Goal: Task Accomplishment & Management: Use online tool/utility

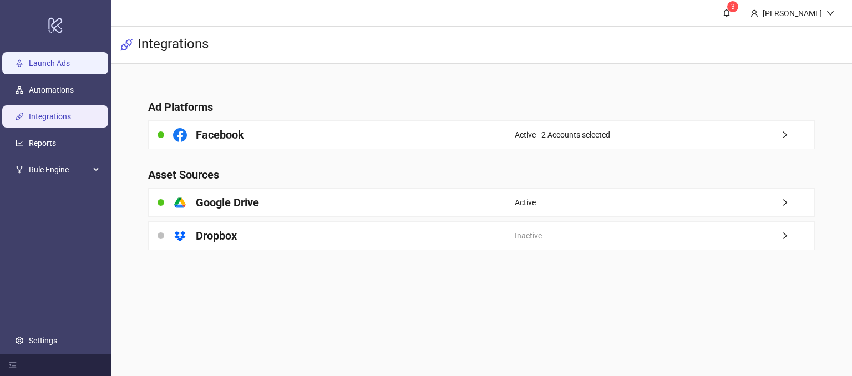
click at [68, 62] on link "Launch Ads" at bounding box center [49, 63] width 41 height 9
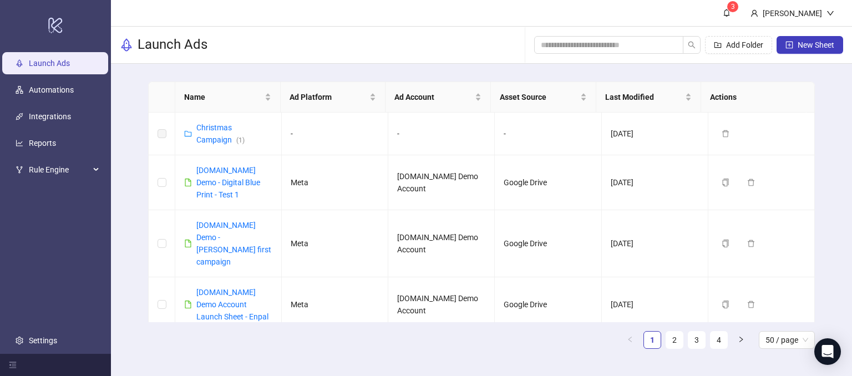
click at [829, 176] on div "Name Ad Platform Ad Account Asset Source Last Modified Actions Christmas Campai…" at bounding box center [481, 220] width 741 height 312
click at [803, 47] on span "New Sheet" at bounding box center [816, 45] width 37 height 9
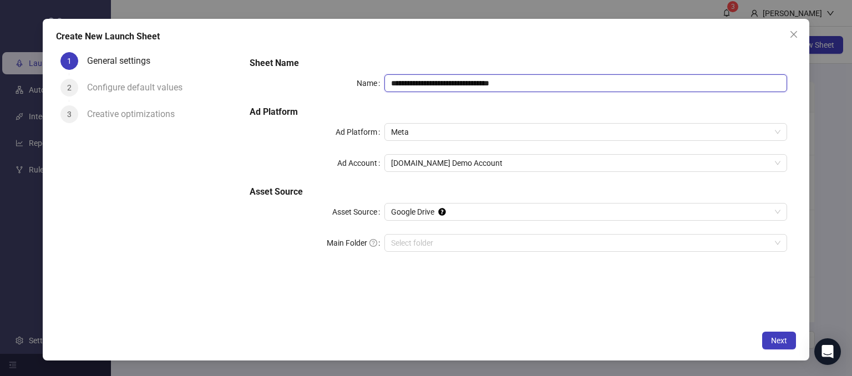
click at [542, 80] on input "**********" at bounding box center [585, 83] width 403 height 18
drag, startPoint x: 542, startPoint y: 80, endPoint x: 457, endPoint y: 86, distance: 84.5
click at [457, 86] on input "**********" at bounding box center [585, 83] width 403 height 18
click at [413, 133] on span "Meta" at bounding box center [586, 132] width 390 height 17
type input "**********"
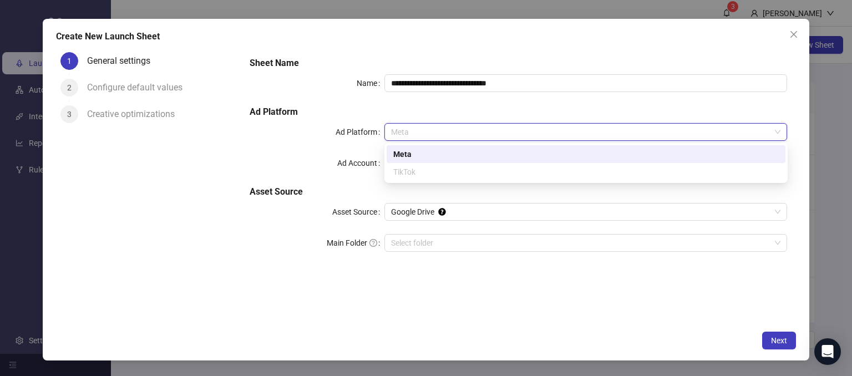
click at [402, 156] on div "Meta" at bounding box center [586, 154] width 386 height 12
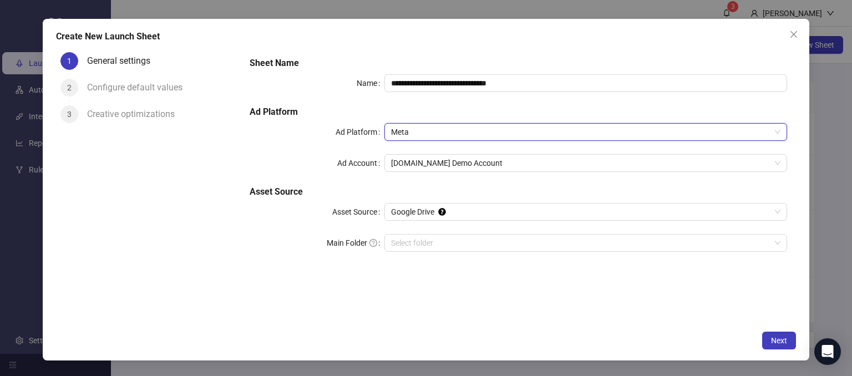
click at [259, 159] on div "Ad Account" at bounding box center [317, 163] width 134 height 18
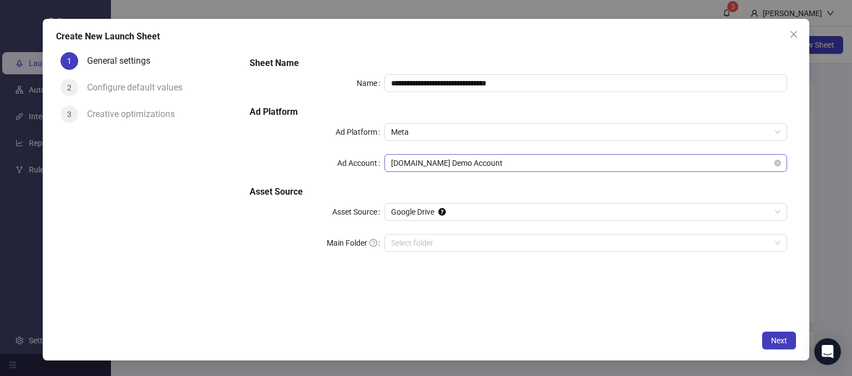
click at [424, 165] on span "[DOMAIN_NAME] Demo Account" at bounding box center [586, 163] width 390 height 17
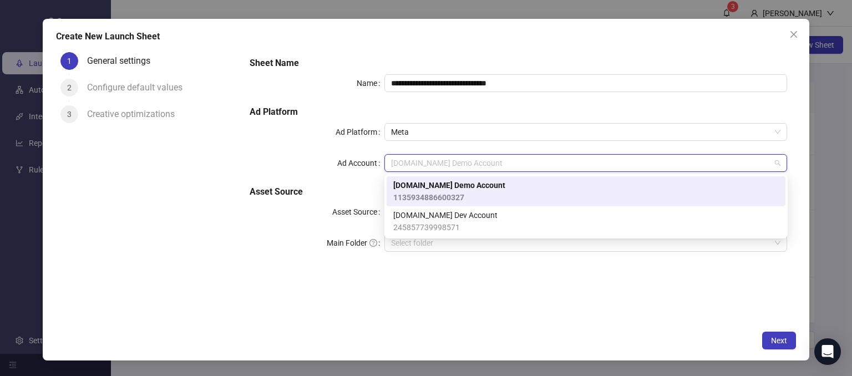
click at [411, 185] on span "[DOMAIN_NAME] Demo Account" at bounding box center [449, 185] width 112 height 12
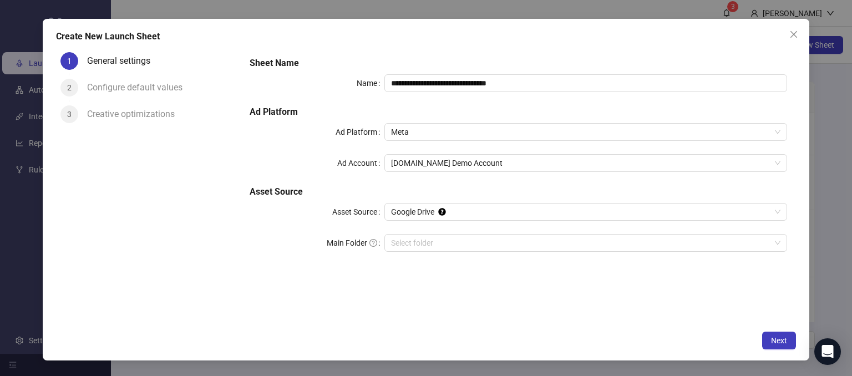
click at [225, 251] on div "1 General settings 2 Configure default values 3 Creative optimizations" at bounding box center [148, 186] width 185 height 277
click at [456, 208] on span "Google Drive" at bounding box center [586, 212] width 390 height 17
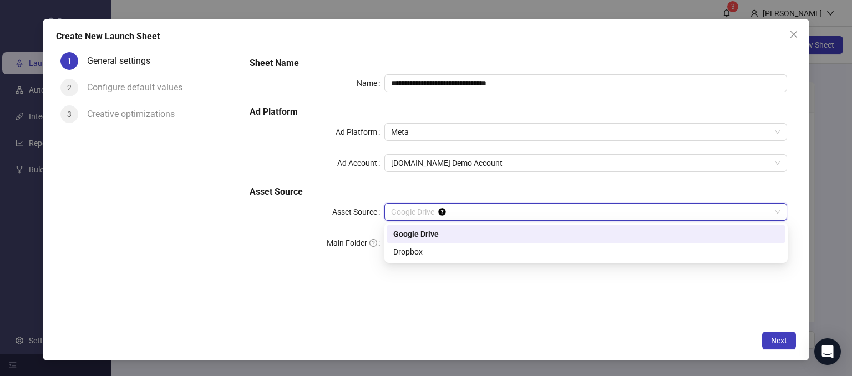
click at [412, 236] on div "Google Drive" at bounding box center [586, 234] width 386 height 12
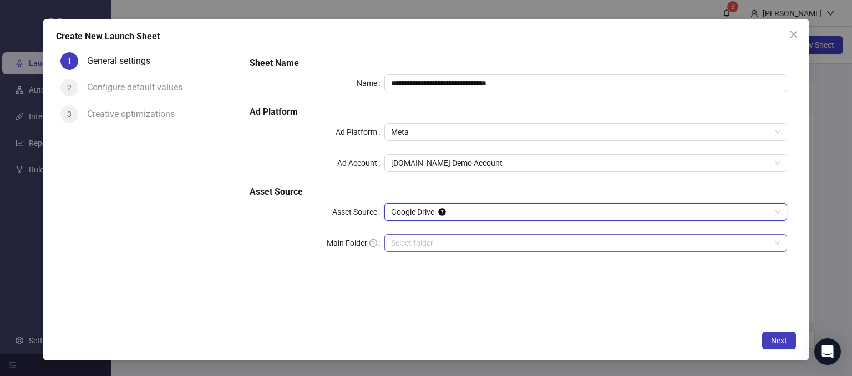
click at [411, 244] on input "Main Folder" at bounding box center [581, 243] width 380 height 17
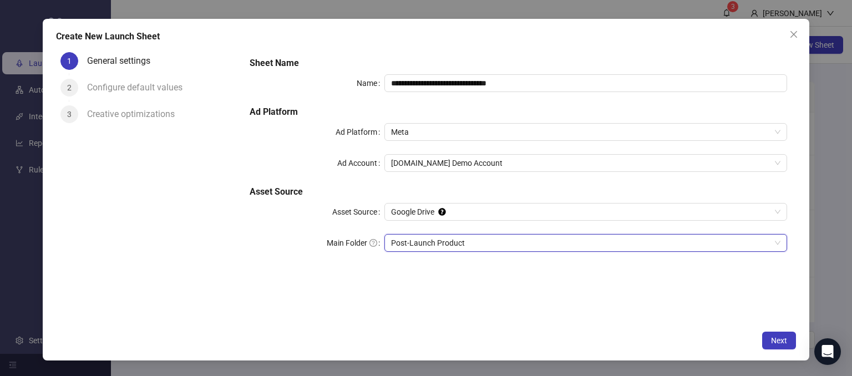
click at [601, 301] on div "**********" at bounding box center [518, 186] width 555 height 277
click at [777, 339] on span "Next" at bounding box center [779, 340] width 16 height 9
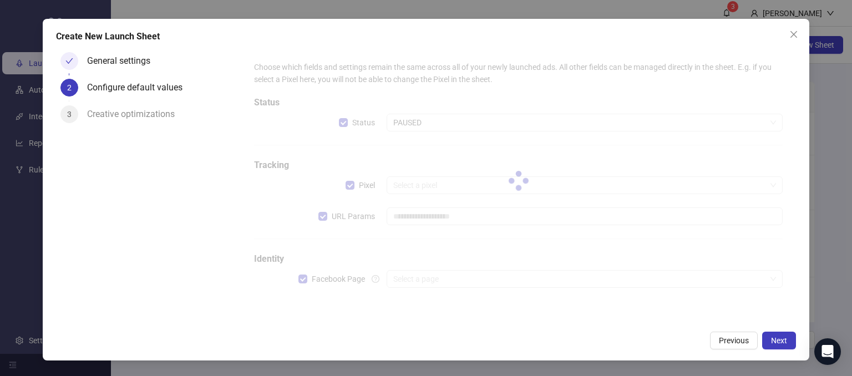
type input "**********"
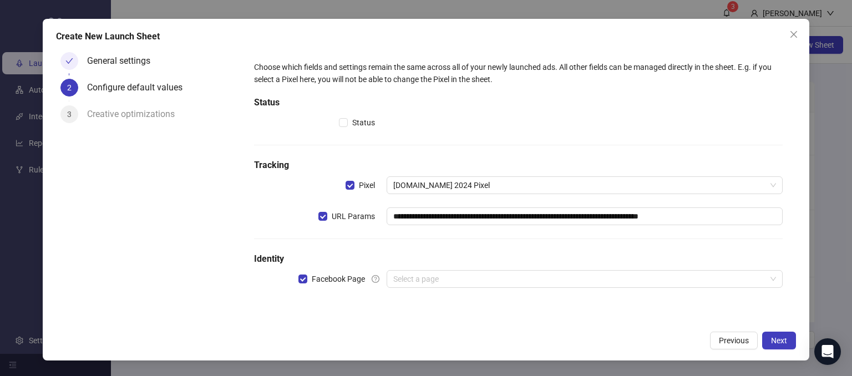
click at [193, 285] on div "General settings 2 Configure default values 3 Creative optimizations" at bounding box center [148, 186] width 185 height 277
click at [417, 280] on input "search" at bounding box center [579, 279] width 373 height 17
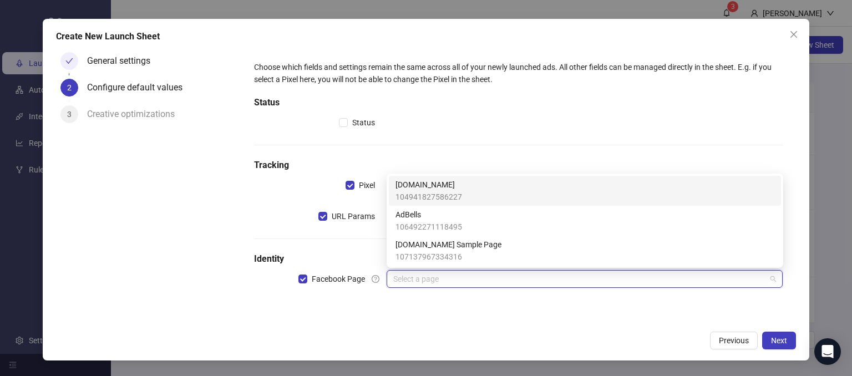
click at [432, 190] on span "[DOMAIN_NAME]" at bounding box center [429, 185] width 67 height 12
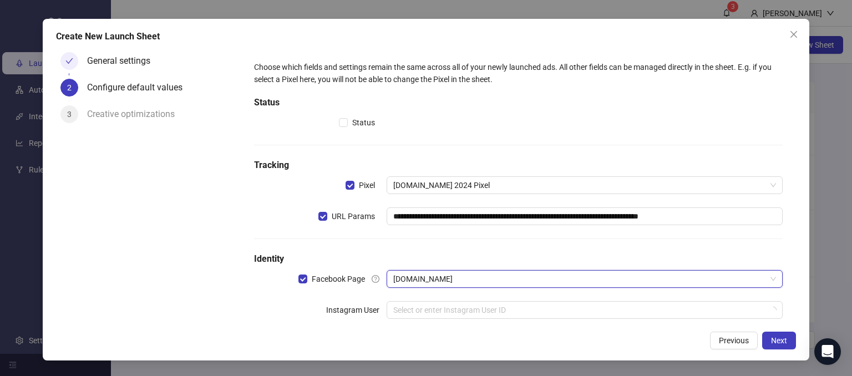
click at [227, 304] on div "General settings 2 Configure default values 3 Creative optimizations" at bounding box center [148, 186] width 185 height 277
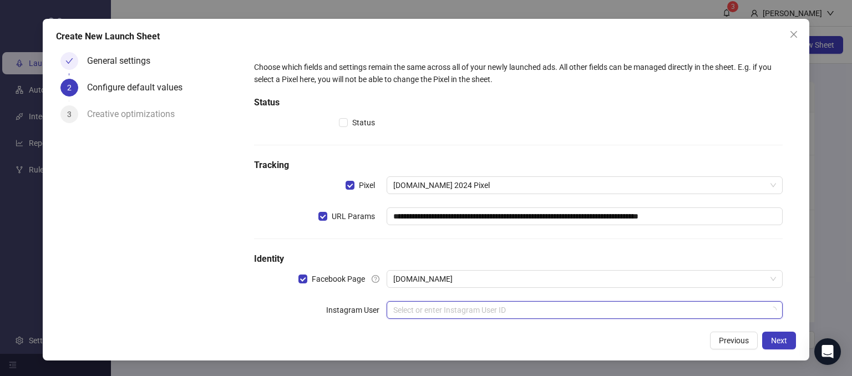
click at [402, 308] on input "search" at bounding box center [579, 310] width 373 height 17
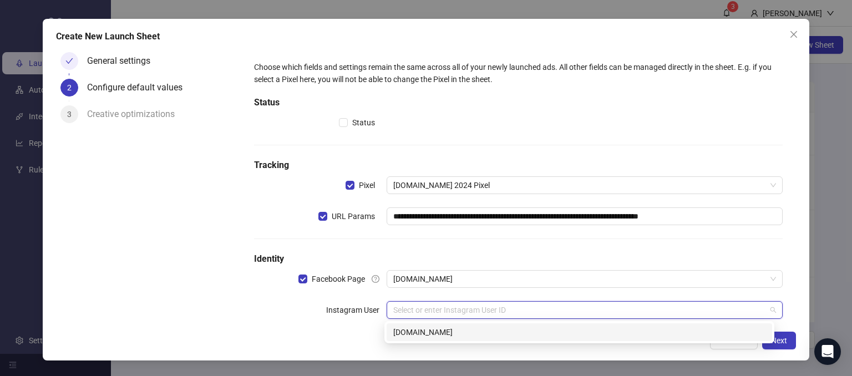
click at [448, 335] on div "[DOMAIN_NAME]" at bounding box center [579, 332] width 372 height 12
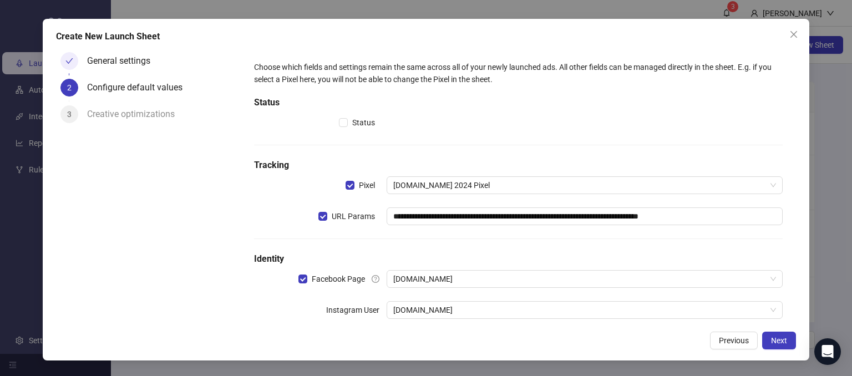
click at [265, 315] on div "Instagram User" at bounding box center [320, 310] width 132 height 18
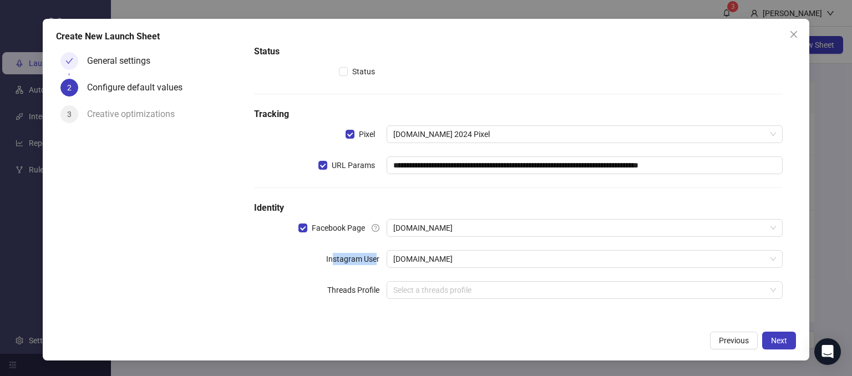
drag, startPoint x: 331, startPoint y: 259, endPoint x: 374, endPoint y: 259, distance: 42.7
click at [374, 259] on label "Instagram User" at bounding box center [356, 259] width 60 height 18
click at [297, 284] on div "Threads Profile" at bounding box center [320, 290] width 132 height 18
click at [771, 342] on button "Next" at bounding box center [779, 341] width 34 height 18
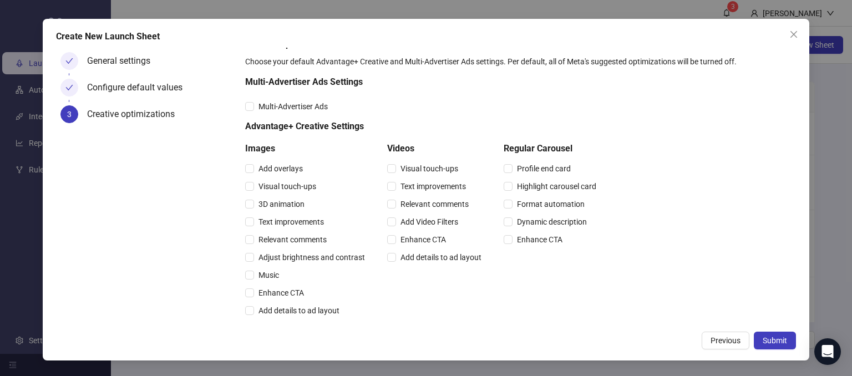
scroll to position [0, 0]
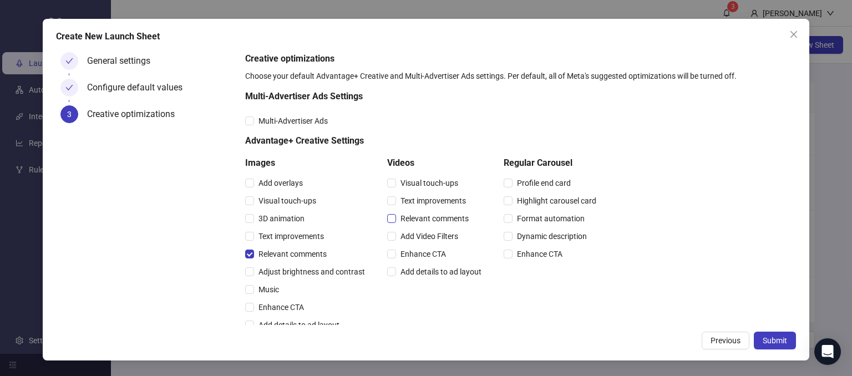
click at [389, 222] on label "Relevant comments" at bounding box center [430, 218] width 86 height 12
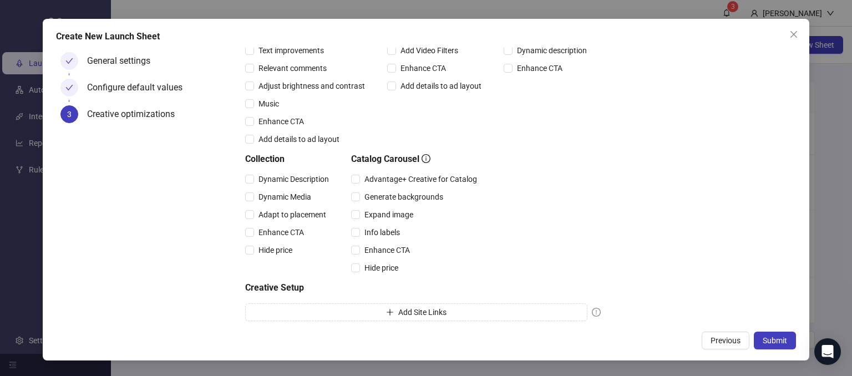
scroll to position [217, 0]
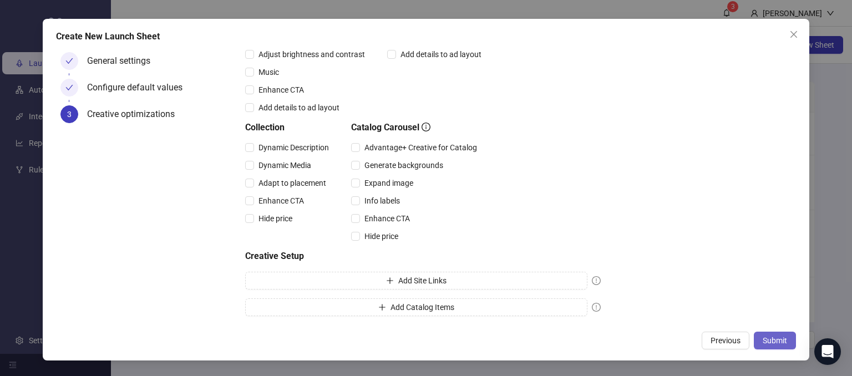
click at [766, 341] on span "Submit" at bounding box center [775, 340] width 24 height 9
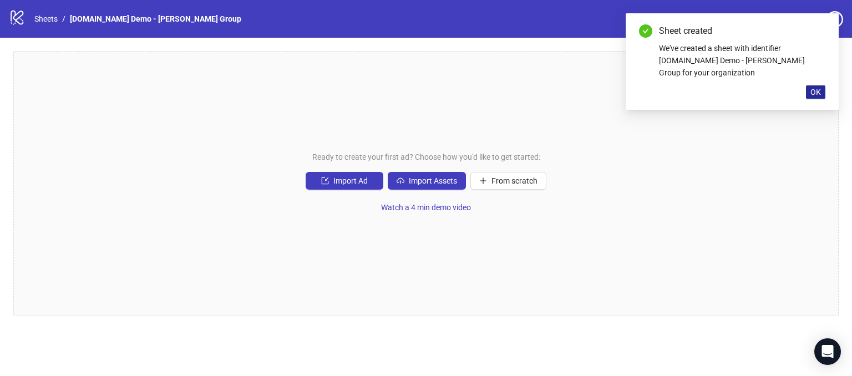
click at [813, 88] on span "OK" at bounding box center [816, 92] width 11 height 9
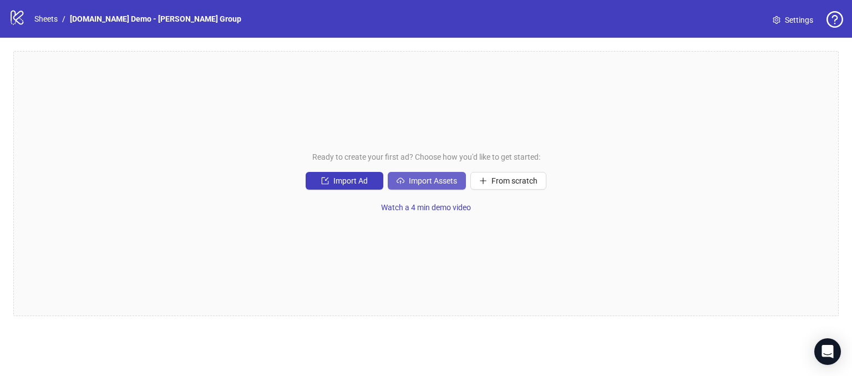
click at [428, 182] on span "Import Assets" at bounding box center [433, 180] width 48 height 9
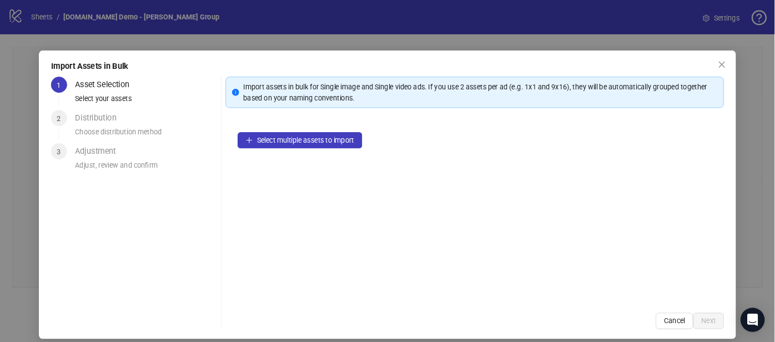
scroll to position [10, 0]
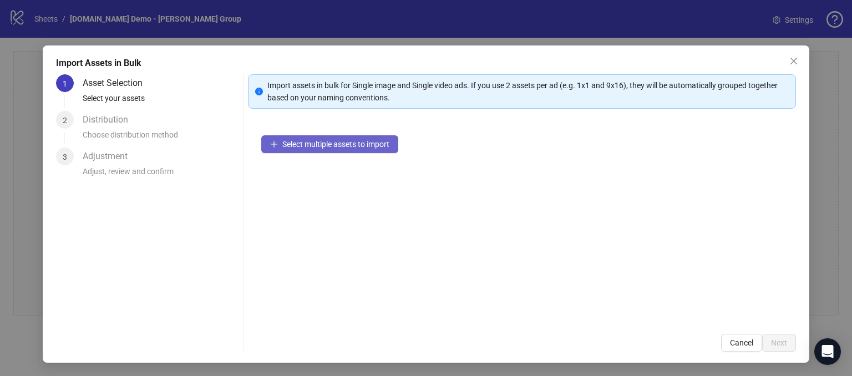
click at [335, 143] on span "Select multiple assets to import" at bounding box center [335, 144] width 107 height 9
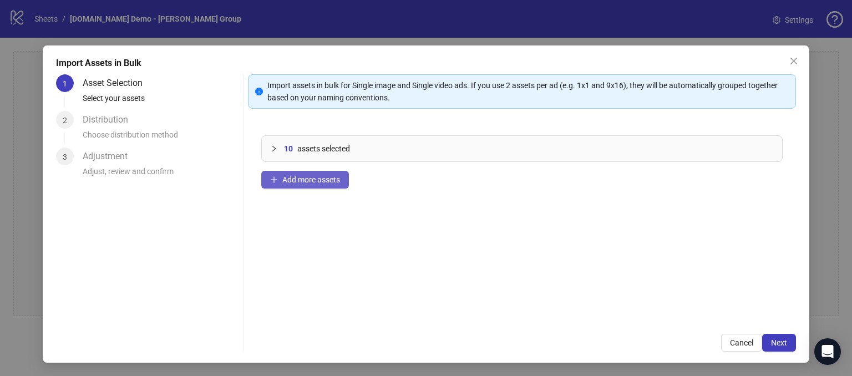
click at [297, 174] on button "Add more assets" at bounding box center [305, 180] width 88 height 18
click at [350, 245] on div "16 assets selected Add more assets" at bounding box center [522, 221] width 548 height 199
click at [771, 340] on span "Next" at bounding box center [779, 342] width 16 height 9
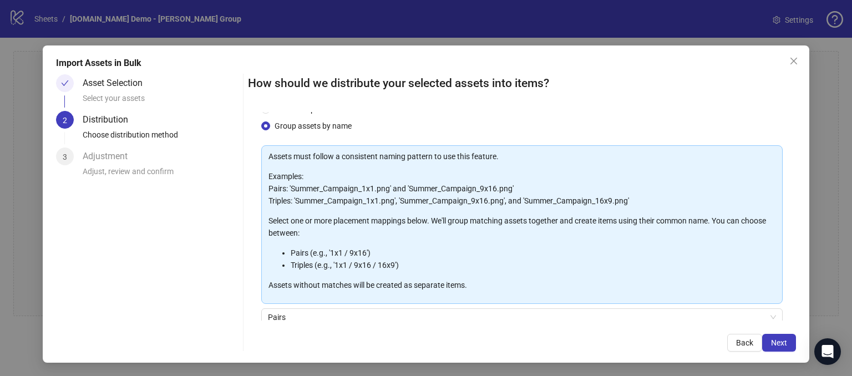
scroll to position [23, 0]
drag, startPoint x: 274, startPoint y: 188, endPoint x: 497, endPoint y: 193, distance: 222.5
click at [497, 193] on p "Examples: Pairs: 'Summer_Campaign_1x1.png' and 'Summer_Campaign_9x16.png' Tripl…" at bounding box center [522, 187] width 507 height 37
click at [550, 140] on form "One asset per item Group assets by name Assets must follow a consistent naming …" at bounding box center [522, 251] width 522 height 298
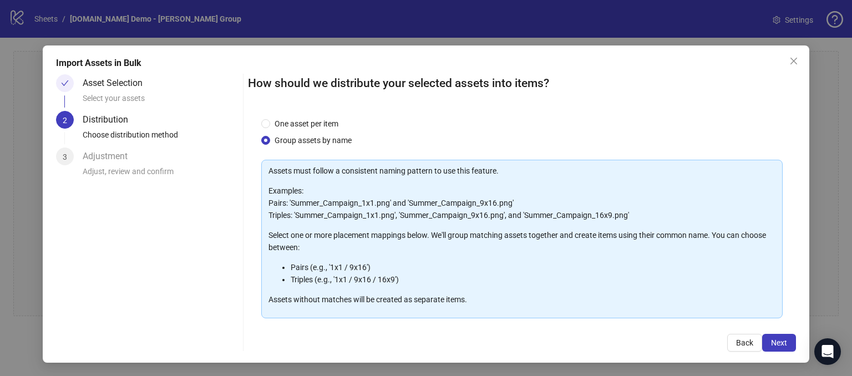
scroll to position [0, 0]
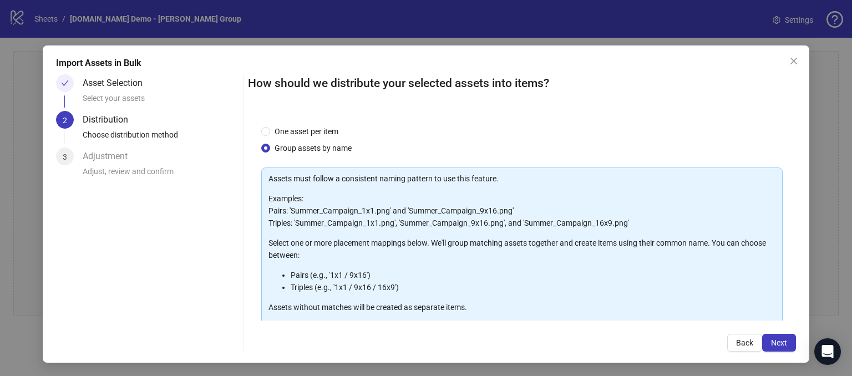
click at [585, 133] on div "One asset per item Group assets by name" at bounding box center [522, 139] width 522 height 29
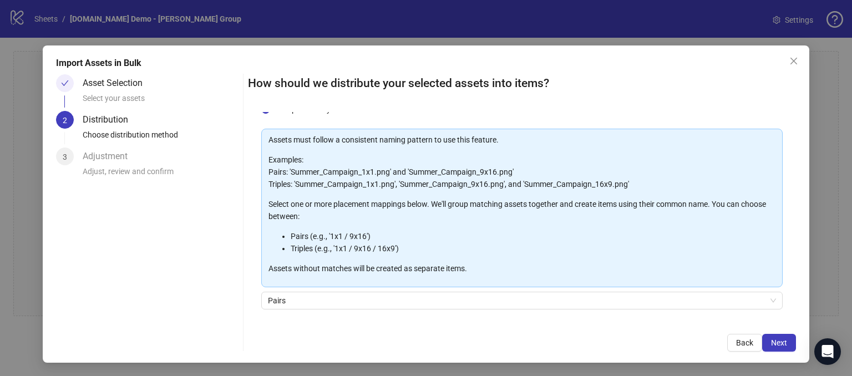
scroll to position [73, 0]
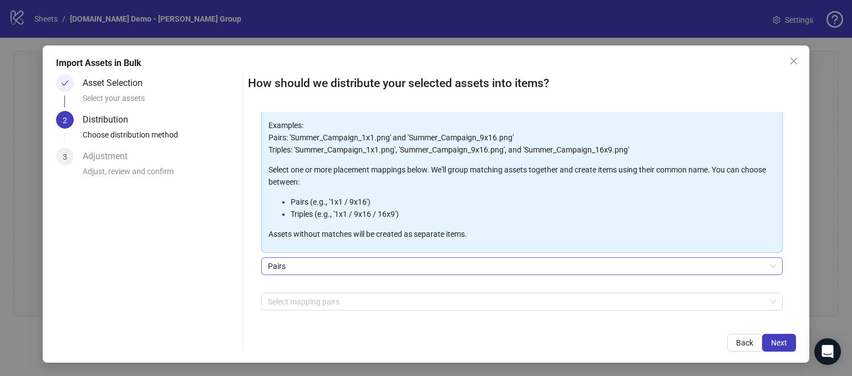
click at [311, 262] on span "Pairs" at bounding box center [522, 266] width 508 height 17
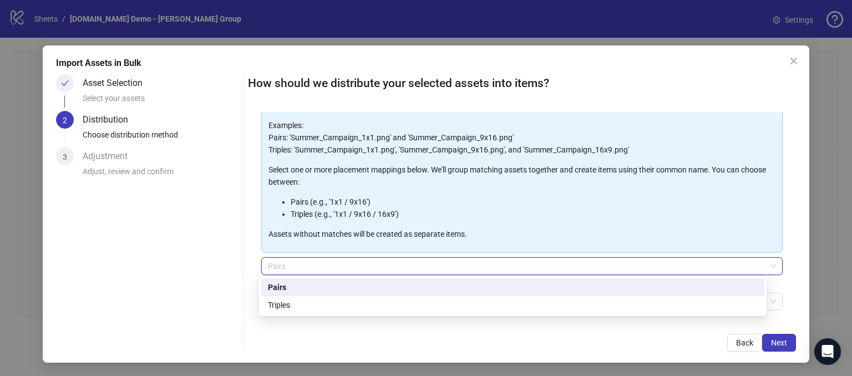
click at [277, 285] on div "Pairs" at bounding box center [513, 287] width 490 height 12
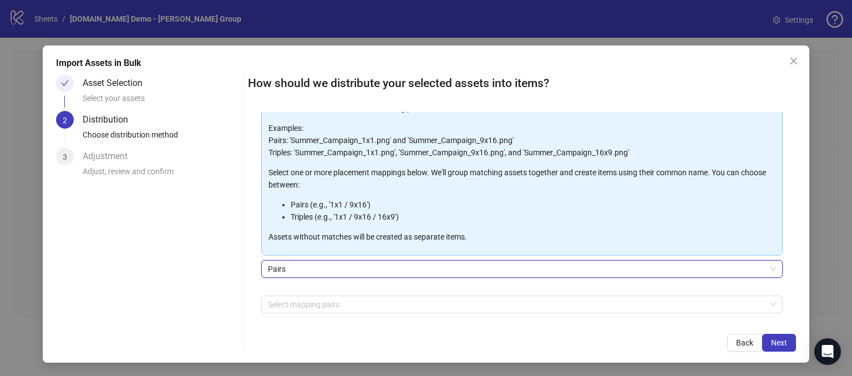
scroll to position [0, 0]
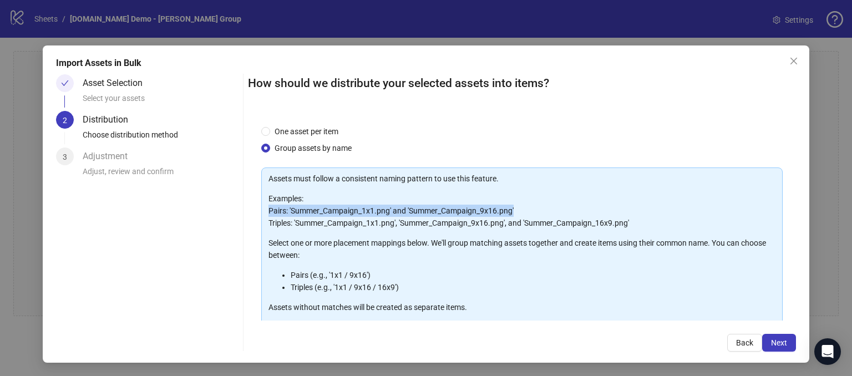
drag, startPoint x: 522, startPoint y: 206, endPoint x: 264, endPoint y: 209, distance: 258.0
click at [264, 209] on div "Assets must follow a consistent naming pattern to use this feature. Examples: P…" at bounding box center [522, 247] width 522 height 159
click at [494, 209] on p "Examples: Pairs: 'Summer_Campaign_1x1.png' and 'Summer_Campaign_9x16.png' Tripl…" at bounding box center [522, 211] width 507 height 37
drag, startPoint x: 494, startPoint y: 209, endPoint x: 473, endPoint y: 206, distance: 20.7
click at [473, 206] on p "Examples: Pairs: 'Summer_Campaign_1x1.png' and 'Summer_Campaign_9x16.png' Tripl…" at bounding box center [522, 211] width 507 height 37
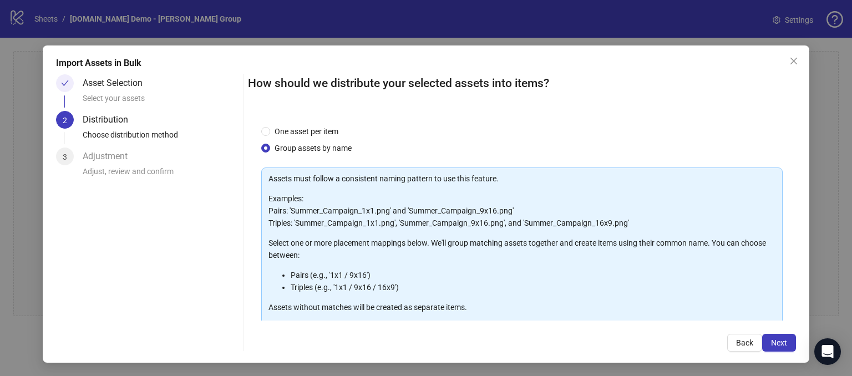
click at [507, 195] on p "Examples: Pairs: 'Summer_Campaign_1x1.png' and 'Summer_Campaign_9x16.png' Tripl…" at bounding box center [522, 211] width 507 height 37
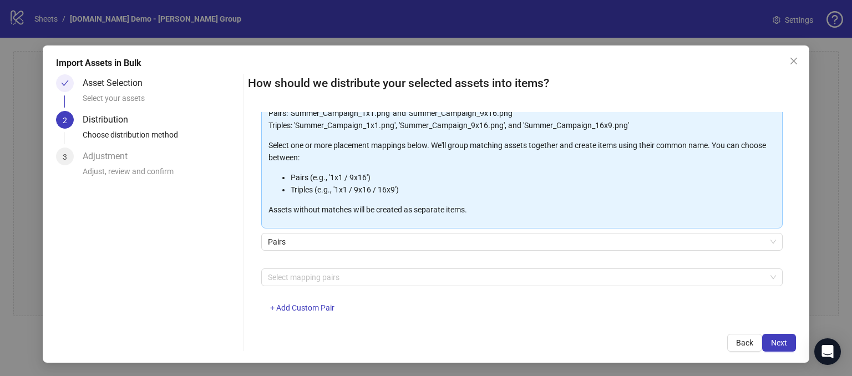
scroll to position [111, 0]
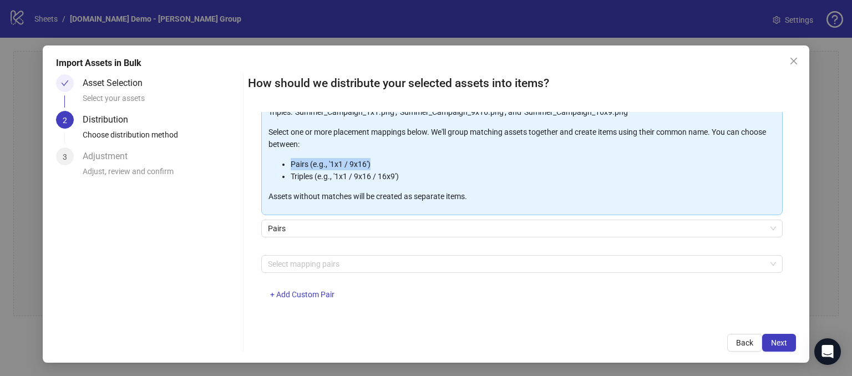
drag, startPoint x: 387, startPoint y: 163, endPoint x: 372, endPoint y: 167, distance: 15.6
click at [278, 160] on ul "Pairs (e.g., '1x1 / 9x16') Triples (e.g., '1x1 / 9x16 / 16x9')" at bounding box center [522, 170] width 507 height 24
click at [424, 169] on li "Pairs (e.g., '1x1 / 9x16')" at bounding box center [533, 164] width 485 height 12
drag, startPoint x: 326, startPoint y: 166, endPoint x: 370, endPoint y: 160, distance: 44.7
click at [370, 160] on li "Pairs (e.g., '1x1 / 9x16')" at bounding box center [533, 164] width 485 height 12
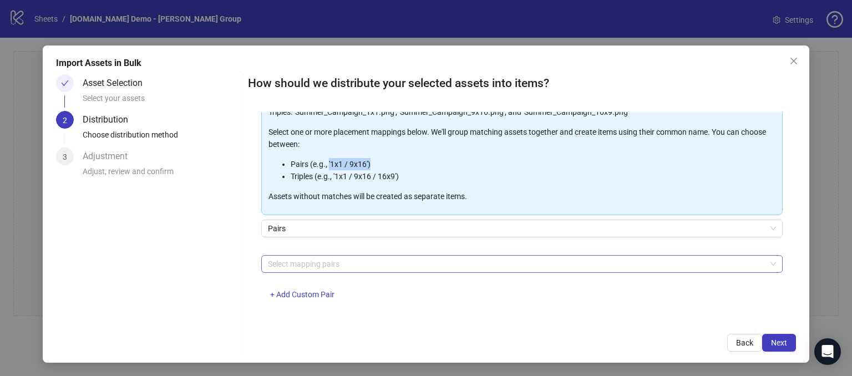
click at [300, 258] on div at bounding box center [516, 264] width 505 height 16
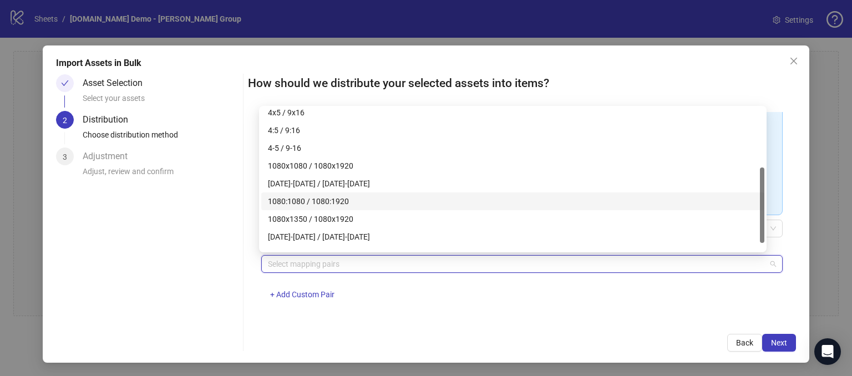
scroll to position [0, 0]
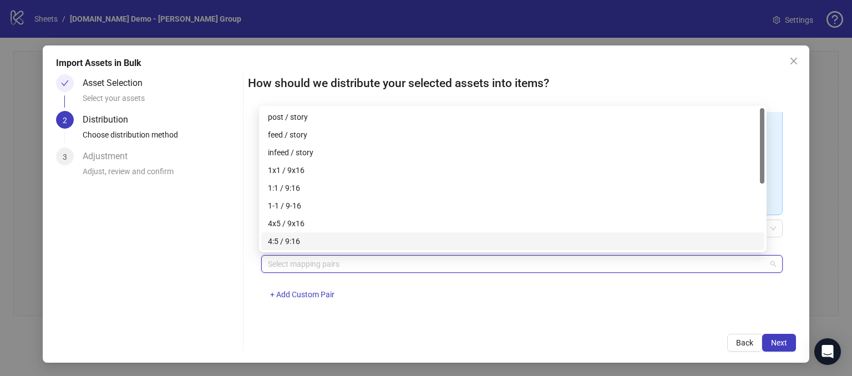
click at [257, 281] on div "One asset per item Group assets by name Assets must follow a consistent naming …" at bounding box center [522, 216] width 548 height 209
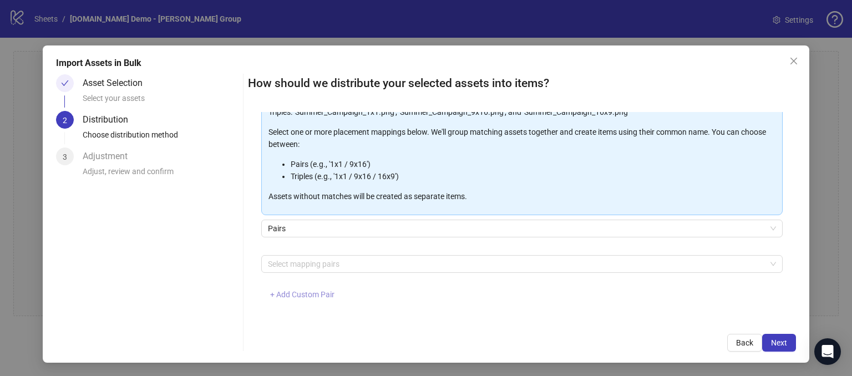
click at [305, 295] on span "+ Add Custom Pair" at bounding box center [302, 294] width 64 height 9
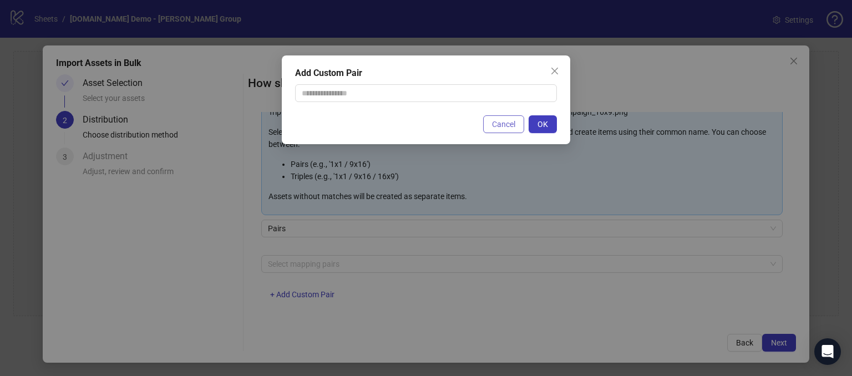
click at [503, 123] on span "Cancel" at bounding box center [503, 124] width 23 height 9
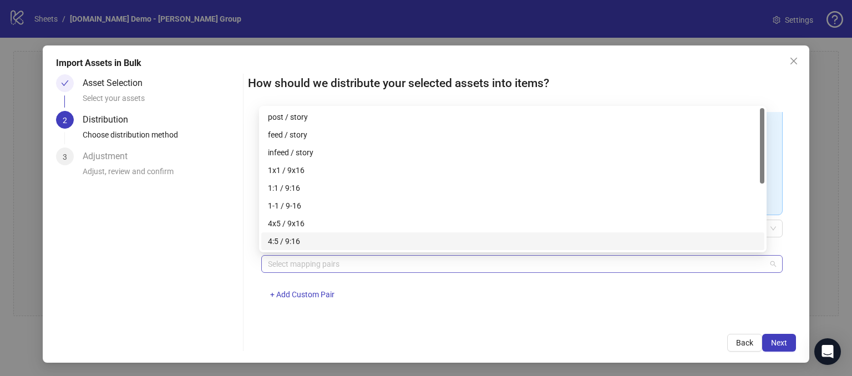
click at [276, 264] on div at bounding box center [516, 264] width 505 height 16
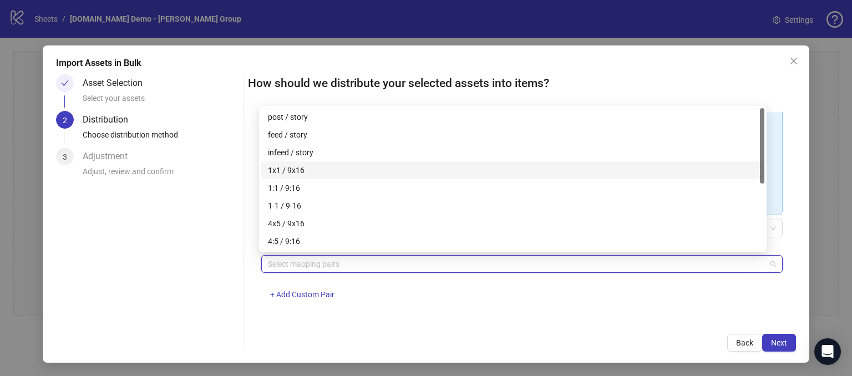
click at [287, 167] on div "1x1 / 9x16" at bounding box center [513, 170] width 490 height 12
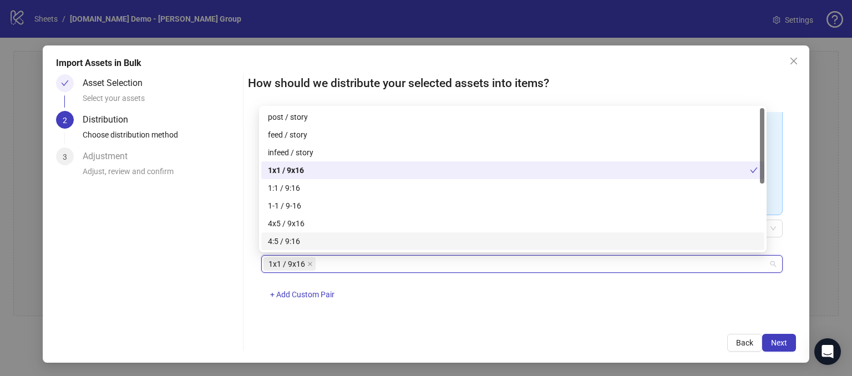
click at [419, 298] on div "1x1 / 9x16 + Add Custom Pair" at bounding box center [522, 284] width 522 height 58
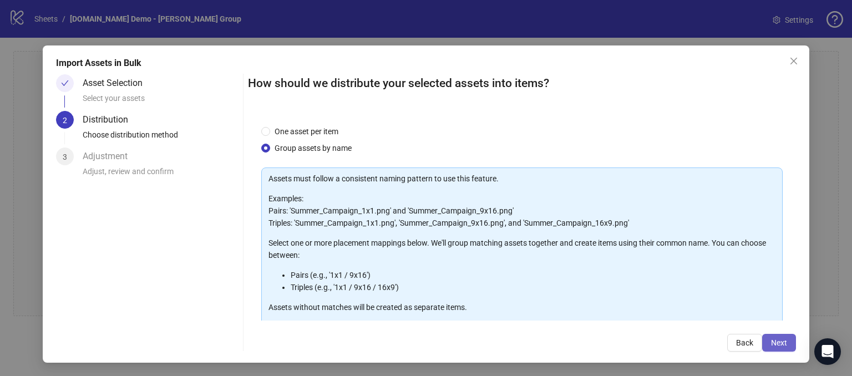
click at [771, 346] on span "Next" at bounding box center [779, 342] width 16 height 9
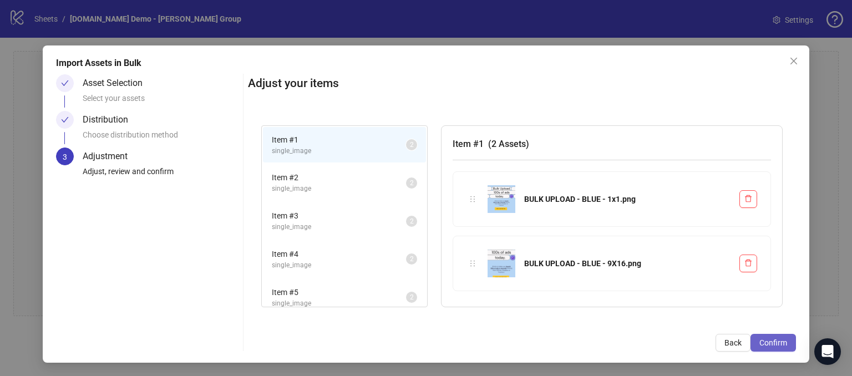
click at [761, 342] on span "Confirm" at bounding box center [774, 342] width 28 height 9
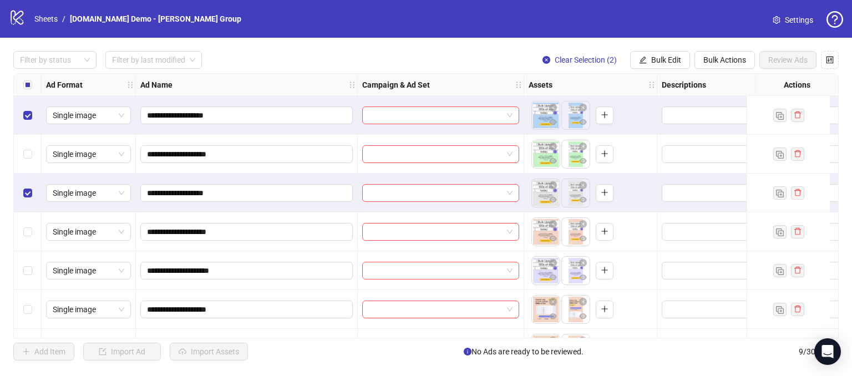
click at [26, 261] on div "Select row 5" at bounding box center [28, 270] width 28 height 39
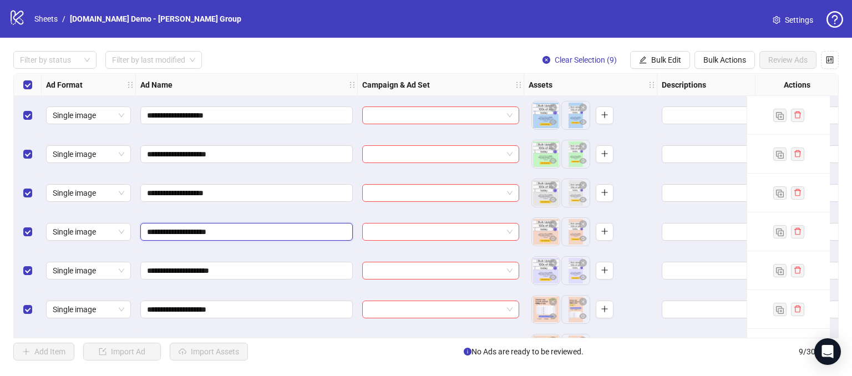
click at [249, 230] on input "**********" at bounding box center [245, 232] width 197 height 12
click at [271, 231] on input "**********" at bounding box center [245, 232] width 197 height 12
drag, startPoint x: 259, startPoint y: 231, endPoint x: 232, endPoint y: 224, distance: 27.6
click at [232, 224] on span "**********" at bounding box center [246, 232] width 212 height 18
type input "**********"
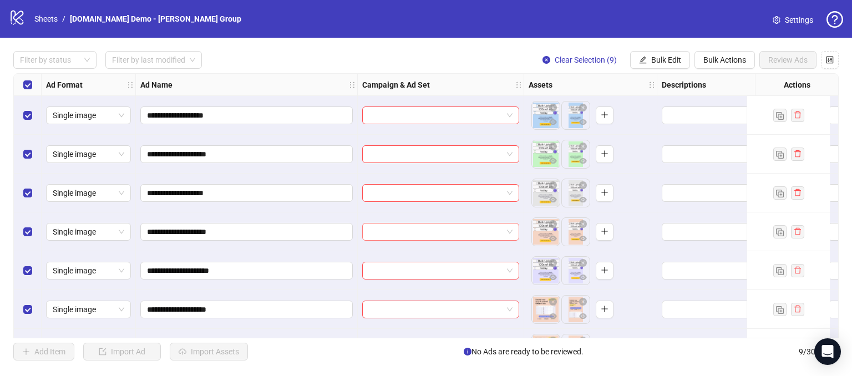
click at [413, 231] on input "search" at bounding box center [436, 232] width 134 height 17
click at [308, 43] on div "**********" at bounding box center [426, 206] width 852 height 336
drag, startPoint x: 306, startPoint y: 331, endPoint x: 340, endPoint y: 338, distance: 34.5
click at [340, 338] on div "**********" at bounding box center [426, 205] width 826 height 265
click at [326, 62] on div "Filter by status Filter by last modified Clear Selection (9) Bulk Edit Bulk Act…" at bounding box center [426, 60] width 826 height 18
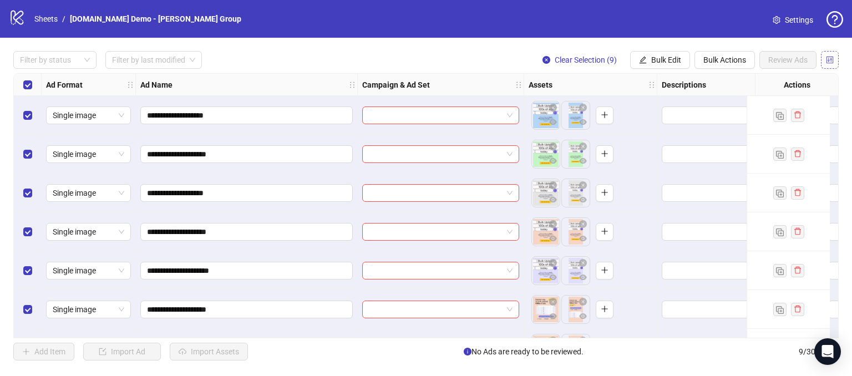
click at [827, 57] on icon "control" at bounding box center [830, 60] width 8 height 8
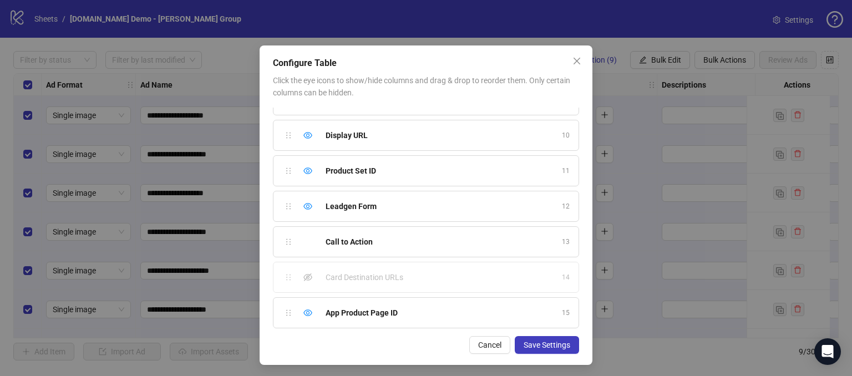
scroll to position [12, 0]
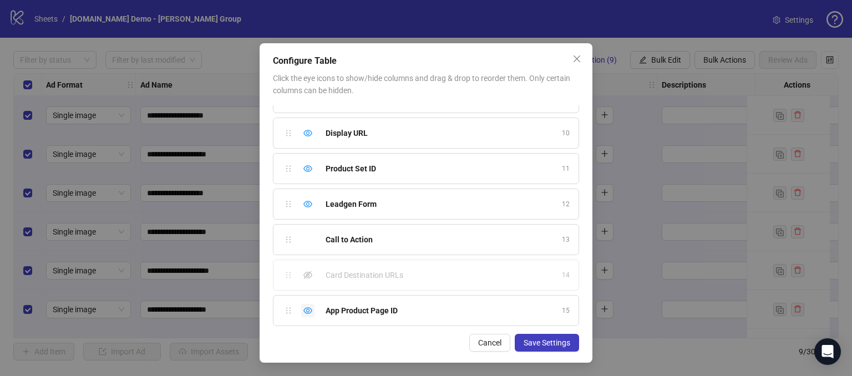
click at [304, 304] on div "Hide column" at bounding box center [307, 310] width 13 height 13
click at [307, 204] on icon "eye" at bounding box center [307, 204] width 9 height 9
click at [303, 169] on icon "eye" at bounding box center [307, 168] width 9 height 9
click at [301, 130] on div "Hide column" at bounding box center [307, 132] width 13 height 13
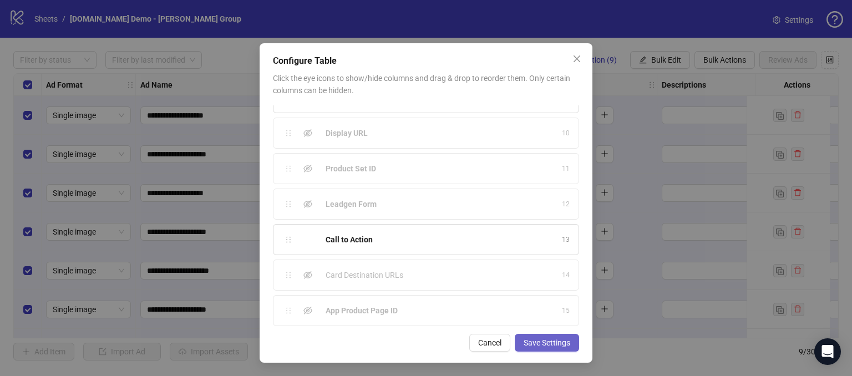
click at [531, 338] on span "Save Settings" at bounding box center [547, 342] width 47 height 9
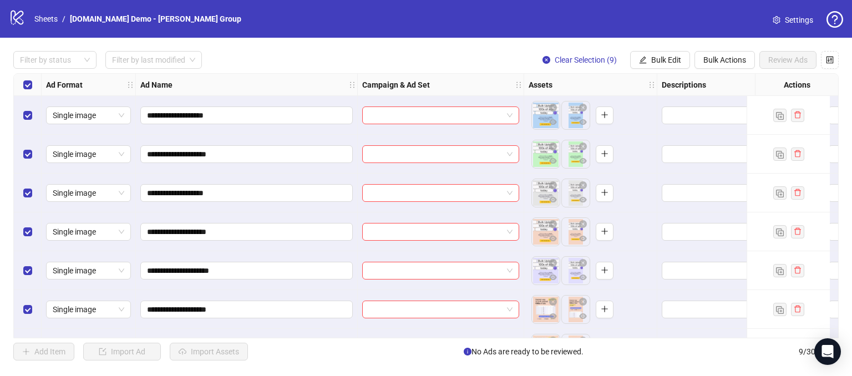
scroll to position [0, 0]
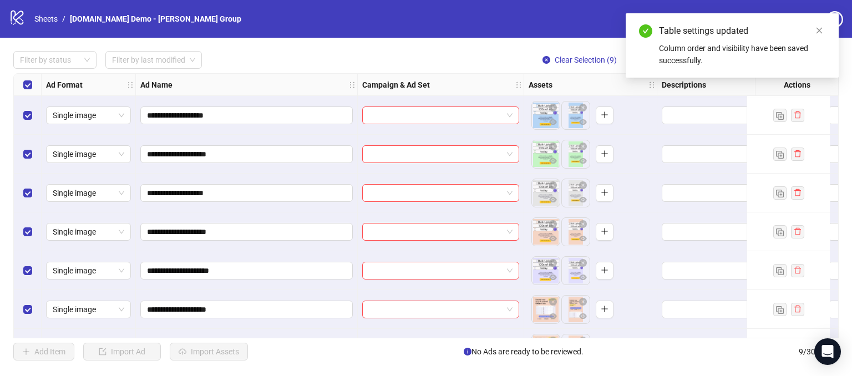
click at [572, 57] on span "Clear Selection (9)" at bounding box center [586, 59] width 62 height 9
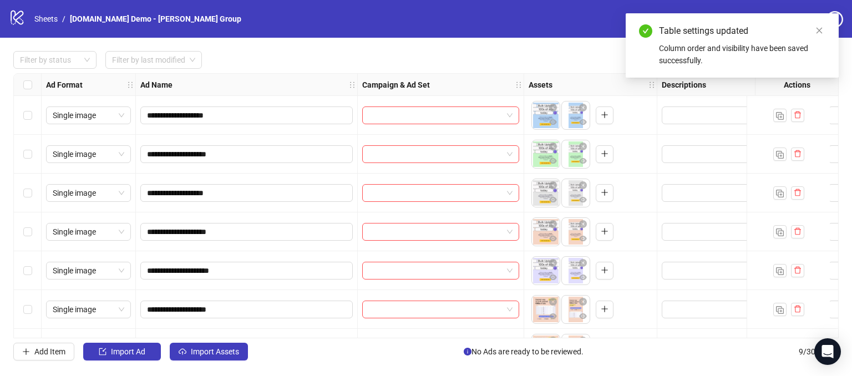
click at [447, 60] on div "Filter by status Filter by last modified Bulk Edit Bulk Actions Review Ads" at bounding box center [426, 60] width 826 height 18
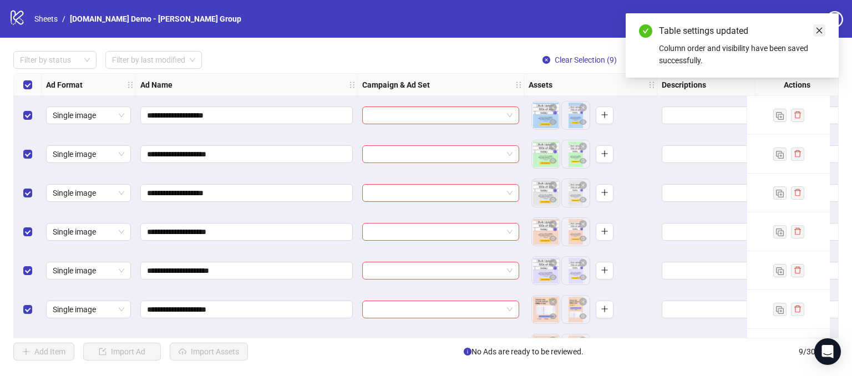
click at [818, 31] on icon "close" at bounding box center [820, 31] width 8 height 8
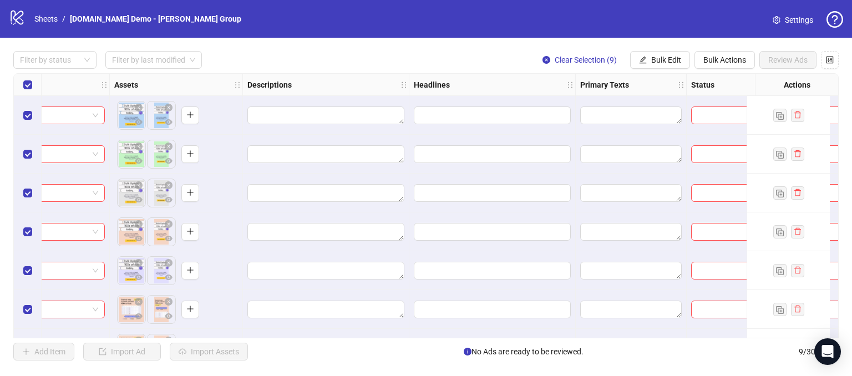
scroll to position [0, 468]
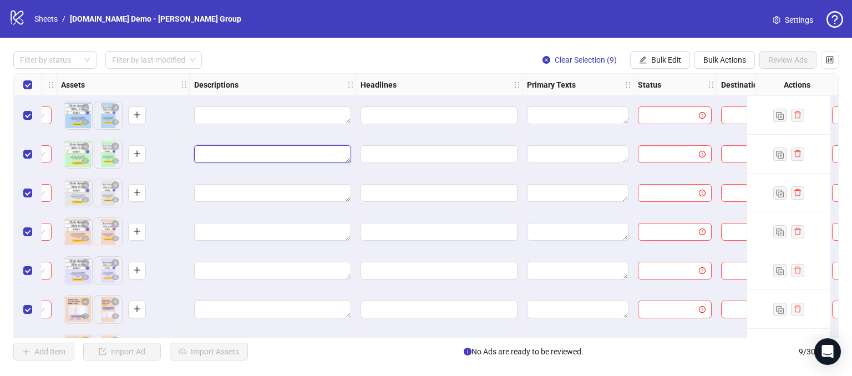
click at [219, 153] on textarea "Edit values" at bounding box center [272, 154] width 157 height 18
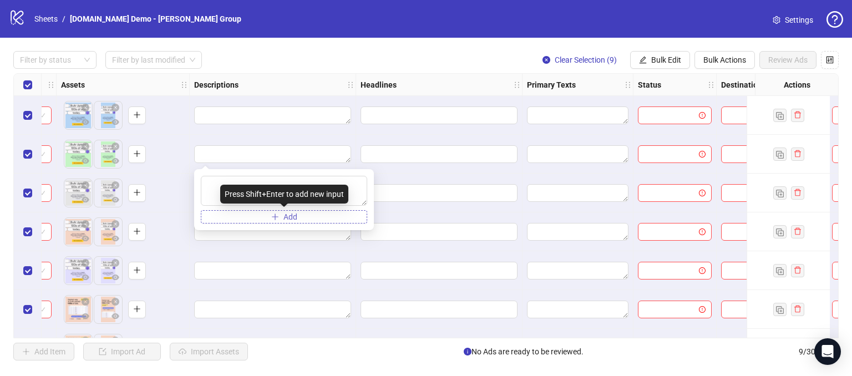
click at [284, 216] on span "Add" at bounding box center [291, 216] width 14 height 9
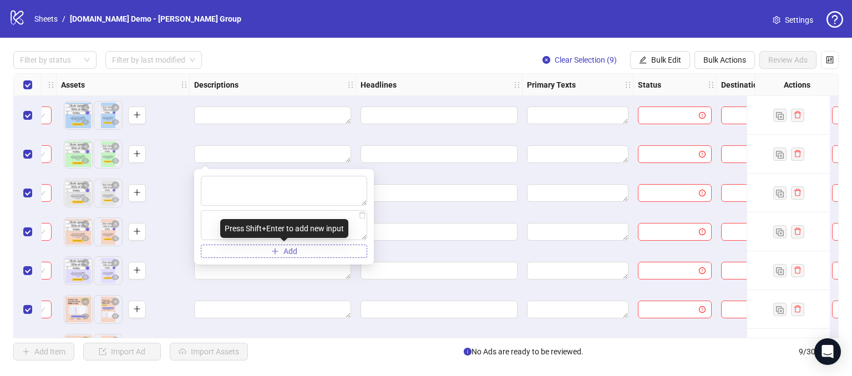
click at [285, 247] on span "Add" at bounding box center [291, 251] width 14 height 9
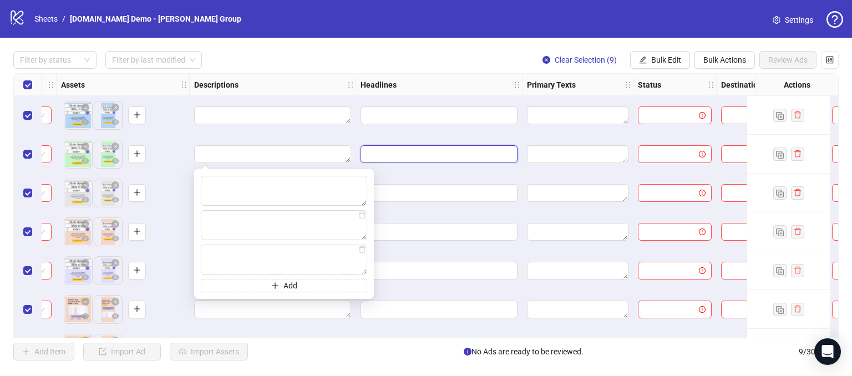
click at [391, 151] on input "Edit values" at bounding box center [437, 154] width 141 height 12
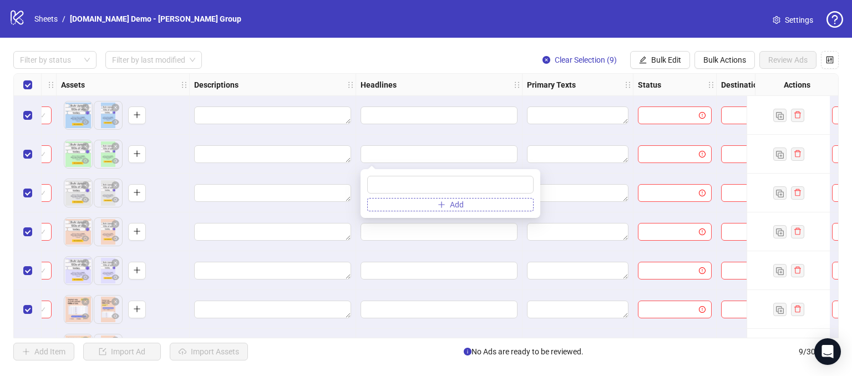
click at [446, 205] on button "Add" at bounding box center [450, 204] width 166 height 13
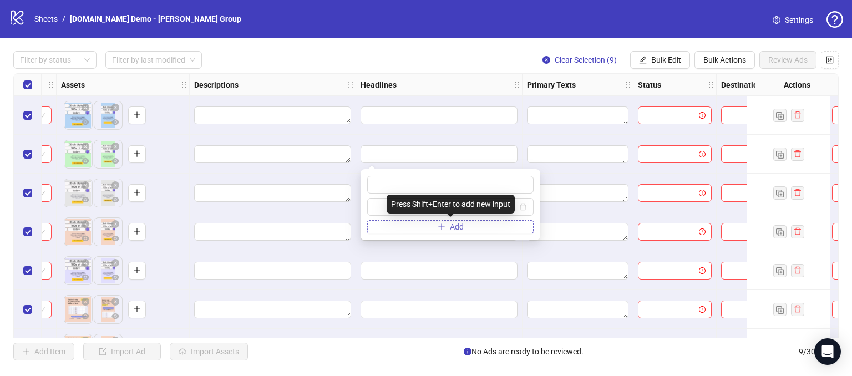
click at [458, 226] on span "Add" at bounding box center [457, 226] width 14 height 9
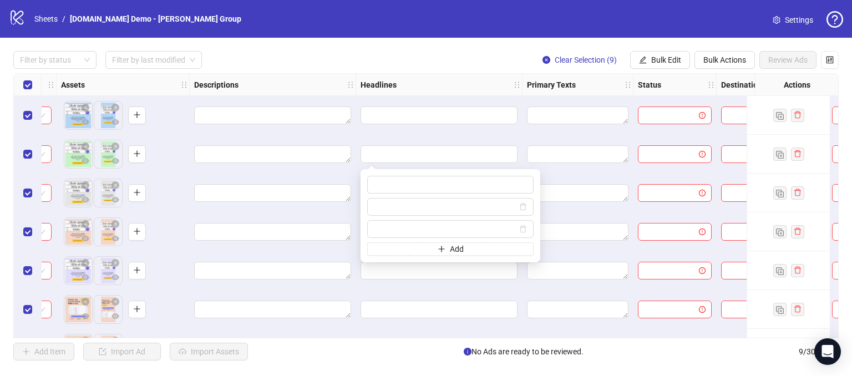
click at [489, 60] on div "Filter by status Filter by last modified Clear Selection (9) Bulk Edit Bulk Act…" at bounding box center [426, 60] width 826 height 18
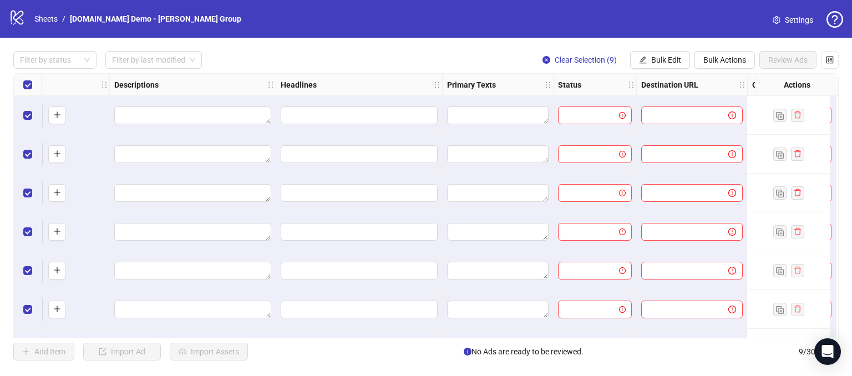
scroll to position [0, 637]
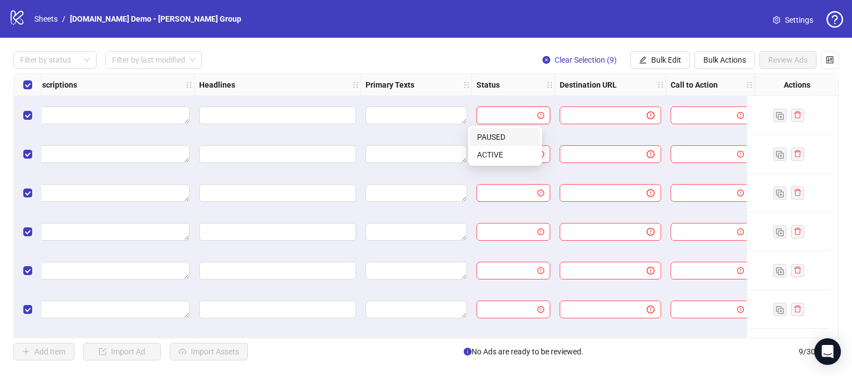
click at [495, 114] on input "search" at bounding box center [508, 115] width 50 height 17
click at [488, 58] on div "Filter by status Filter by last modified Clear Selection (9) Bulk Edit Bulk Act…" at bounding box center [426, 60] width 826 height 18
click at [500, 112] on input "search" at bounding box center [508, 115] width 50 height 17
click at [488, 51] on div "Filter by status Filter by last modified Clear Selection (9) Bulk Edit Bulk Act…" at bounding box center [426, 60] width 826 height 18
click at [495, 114] on input "search" at bounding box center [508, 115] width 50 height 17
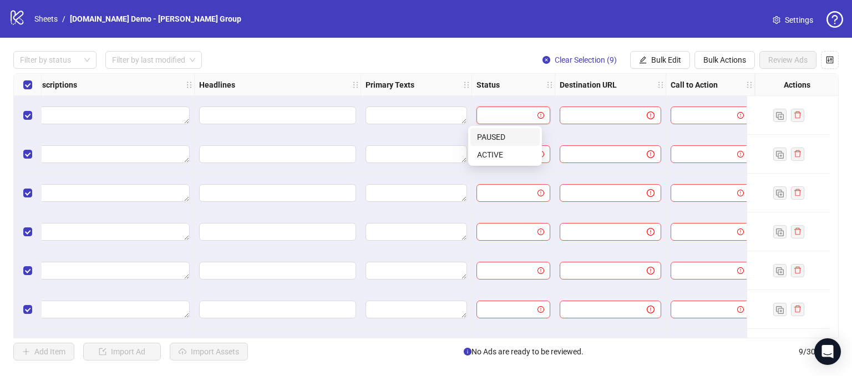
click at [472, 57] on div "Filter by status Filter by last modified Clear Selection (9) Bulk Edit Bulk Act…" at bounding box center [426, 60] width 826 height 18
click at [832, 59] on icon "control" at bounding box center [830, 60] width 8 height 8
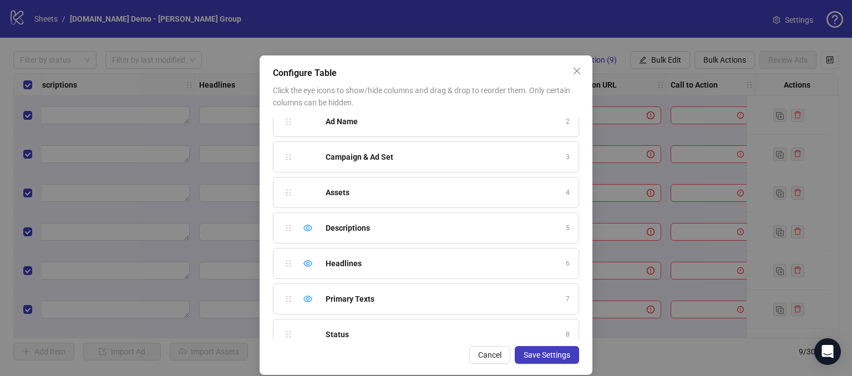
scroll to position [0, 0]
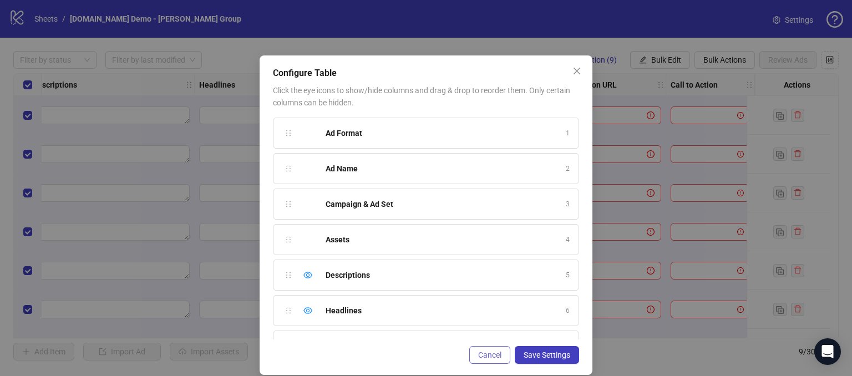
click at [483, 351] on span "Cancel" at bounding box center [489, 355] width 23 height 9
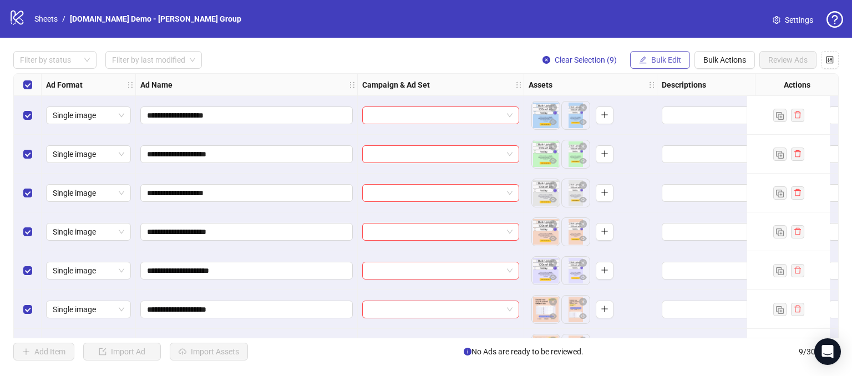
click at [661, 57] on span "Bulk Edit" at bounding box center [666, 59] width 30 height 9
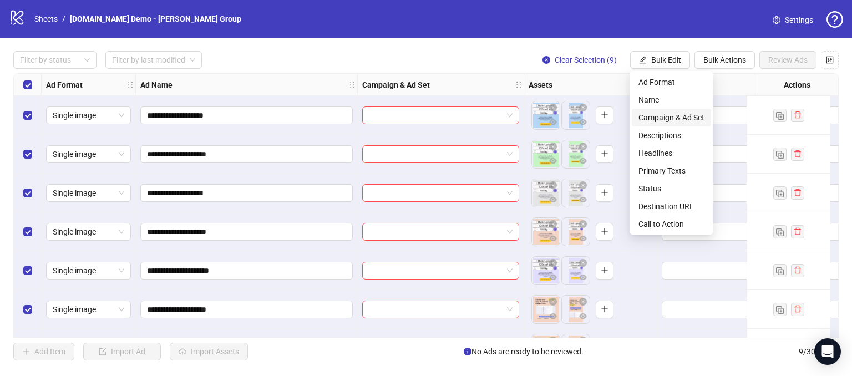
click at [646, 122] on span "Campaign & Ad Set" at bounding box center [672, 118] width 66 height 12
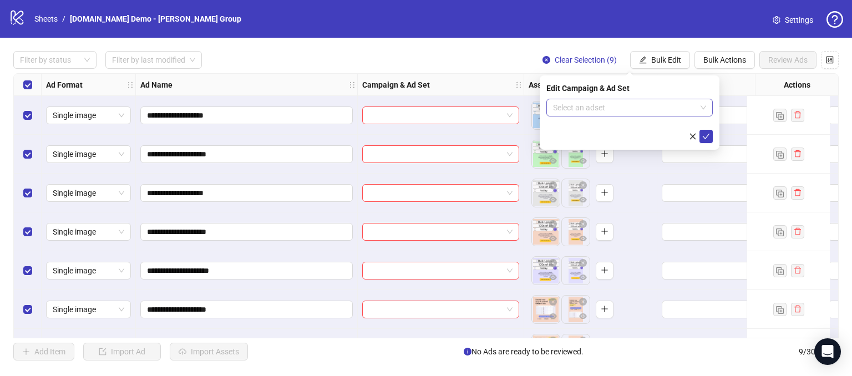
click at [591, 100] on input "search" at bounding box center [624, 107] width 143 height 17
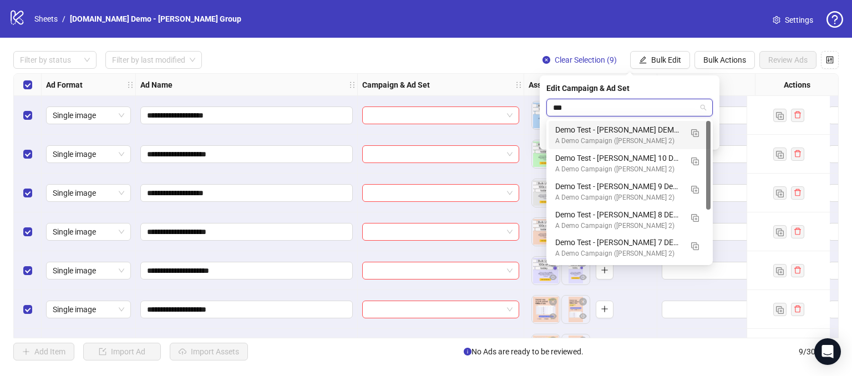
type input "****"
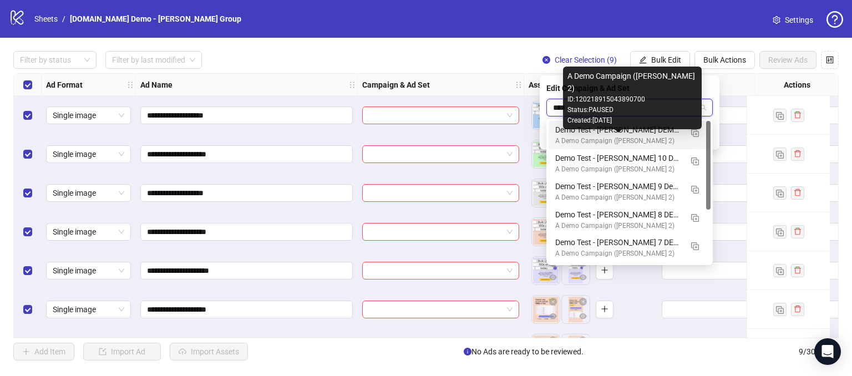
click at [667, 139] on div "A Demo Campaign ([PERSON_NAME] 2)" at bounding box center [618, 141] width 126 height 11
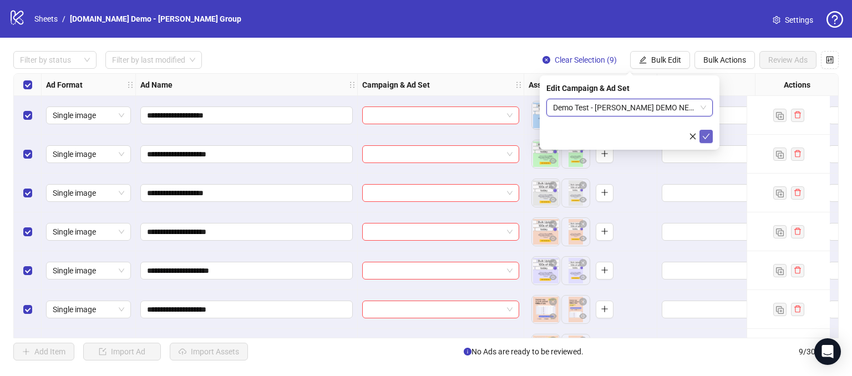
click at [709, 134] on icon "check" at bounding box center [706, 137] width 7 height 6
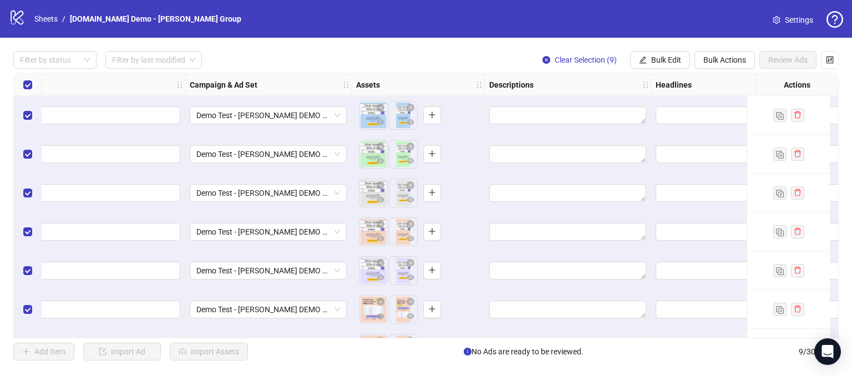
scroll to position [0, 193]
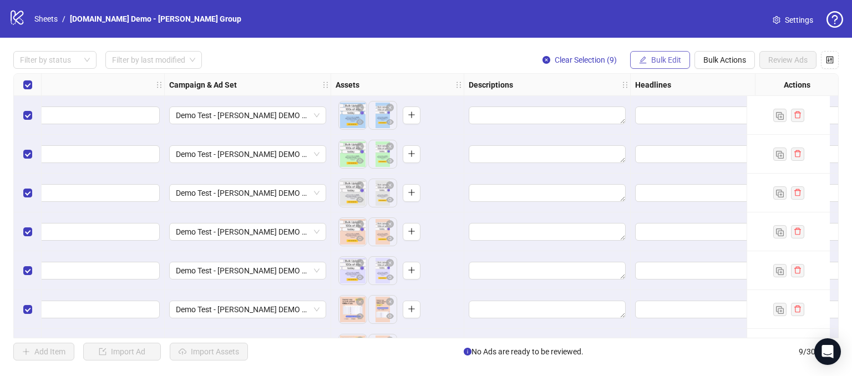
click at [649, 57] on button "Bulk Edit" at bounding box center [660, 60] width 60 height 18
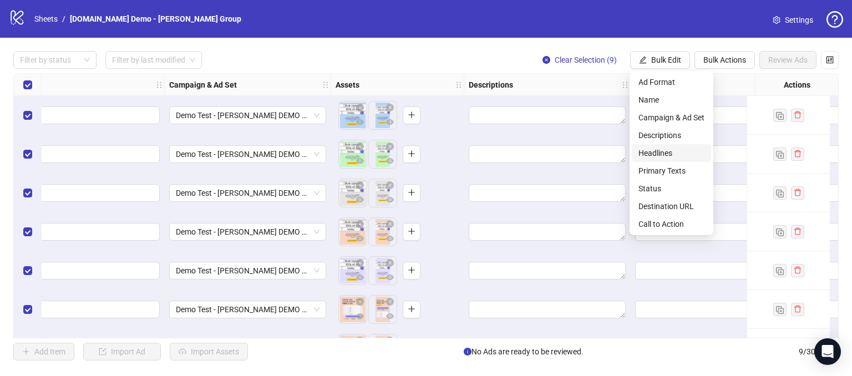
click at [656, 149] on span "Headlines" at bounding box center [672, 153] width 66 height 12
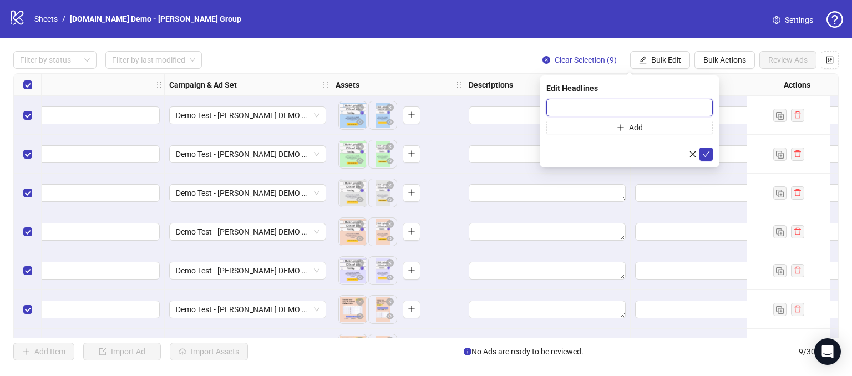
click at [553, 104] on input "text" at bounding box center [629, 108] width 166 height 18
type input "*"
type input "**********"
click at [709, 152] on icon "check" at bounding box center [706, 154] width 8 height 8
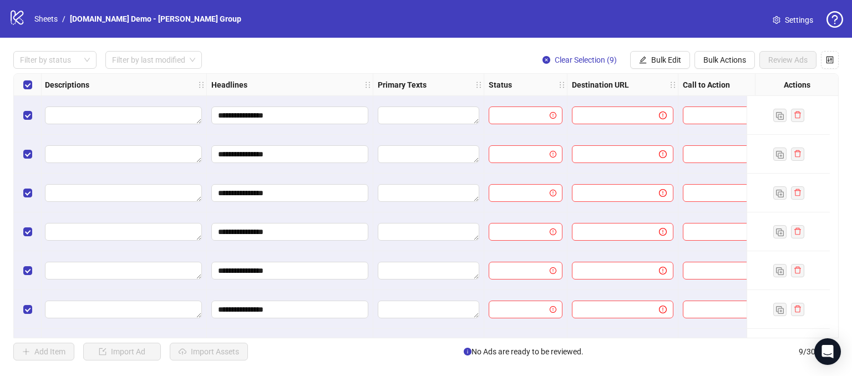
scroll to position [0, 637]
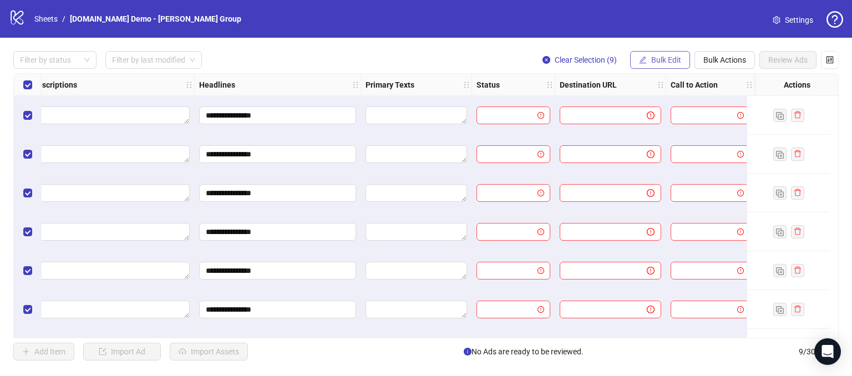
click at [658, 56] on span "Bulk Edit" at bounding box center [666, 59] width 30 height 9
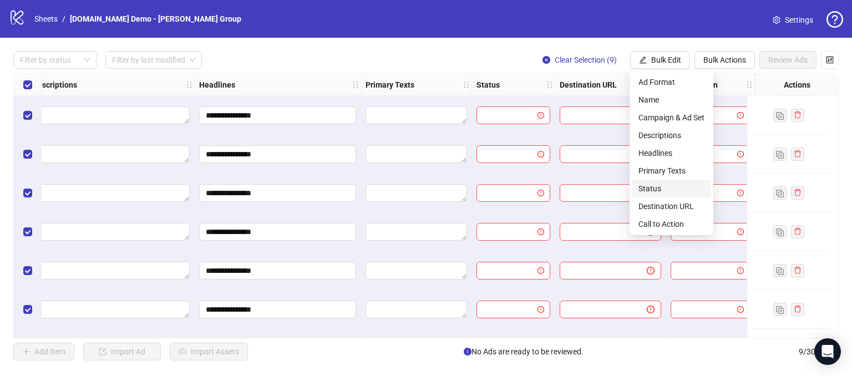
click at [646, 190] on span "Status" at bounding box center [672, 189] width 66 height 12
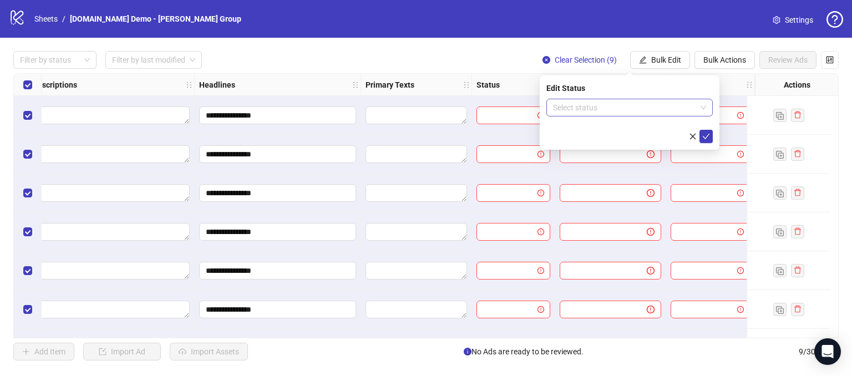
click at [600, 110] on input "search" at bounding box center [624, 107] width 143 height 17
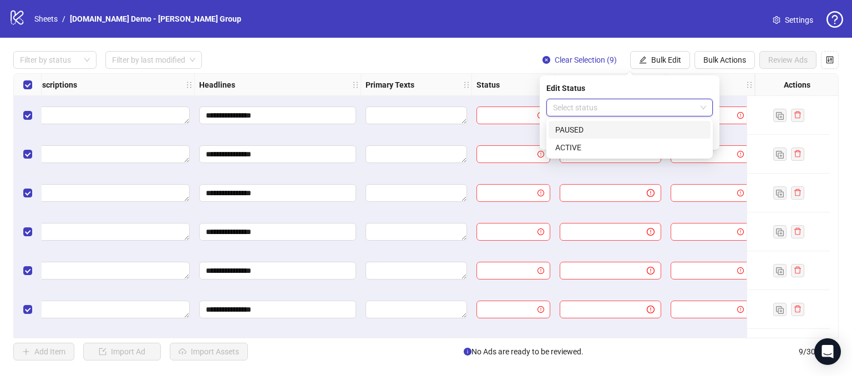
click at [563, 124] on div "PAUSED" at bounding box center [629, 130] width 149 height 12
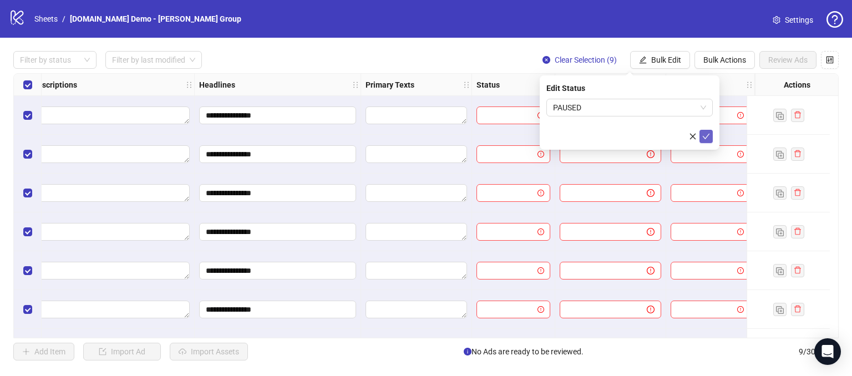
click at [702, 137] on icon "check" at bounding box center [706, 137] width 8 height 8
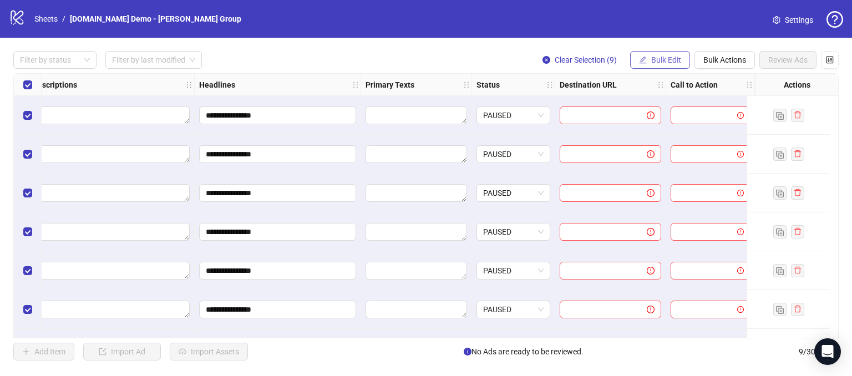
click at [664, 59] on span "Bulk Edit" at bounding box center [666, 59] width 30 height 9
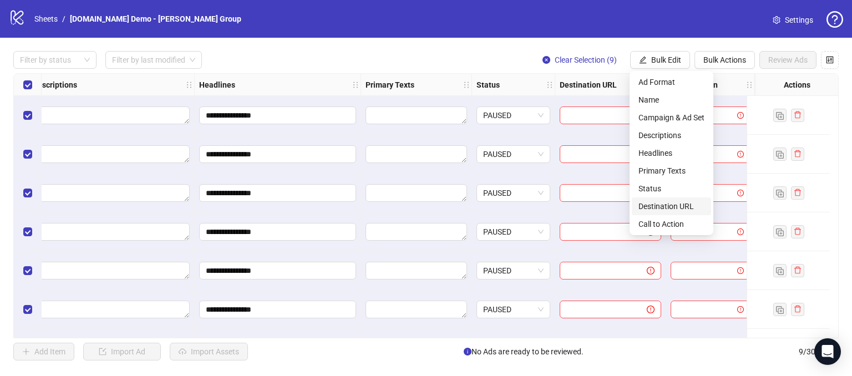
click at [670, 205] on span "Destination URL" at bounding box center [672, 206] width 66 height 12
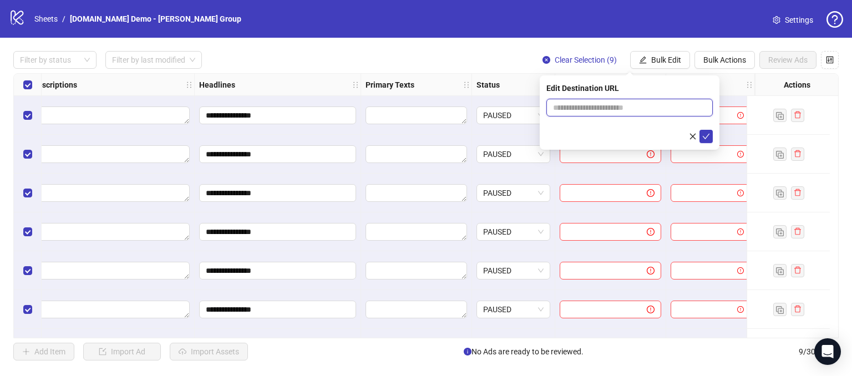
click at [579, 110] on input "text" at bounding box center [625, 108] width 144 height 12
type input "**********"
click at [706, 136] on icon "check" at bounding box center [706, 137] width 8 height 8
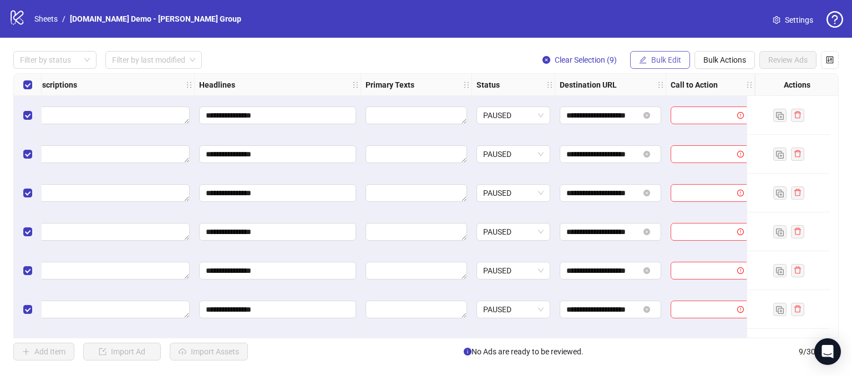
click at [655, 55] on span "Bulk Edit" at bounding box center [666, 59] width 30 height 9
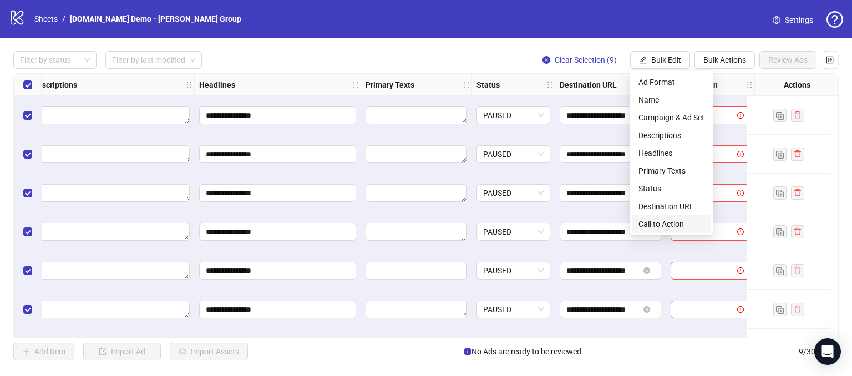
click at [647, 227] on span "Call to Action" at bounding box center [672, 224] width 66 height 12
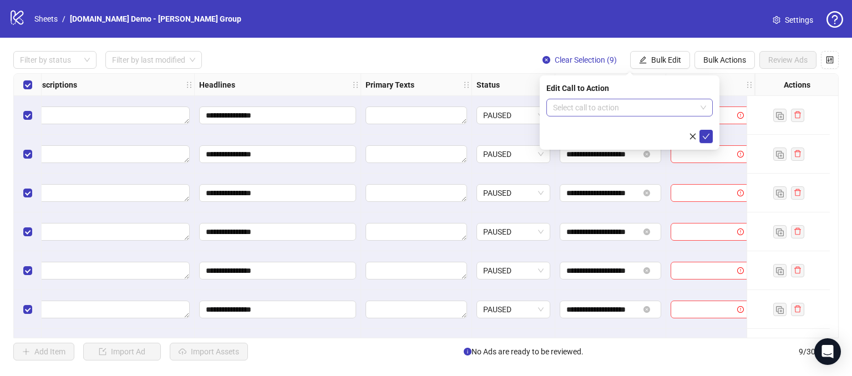
click at [575, 103] on input "search" at bounding box center [624, 107] width 143 height 17
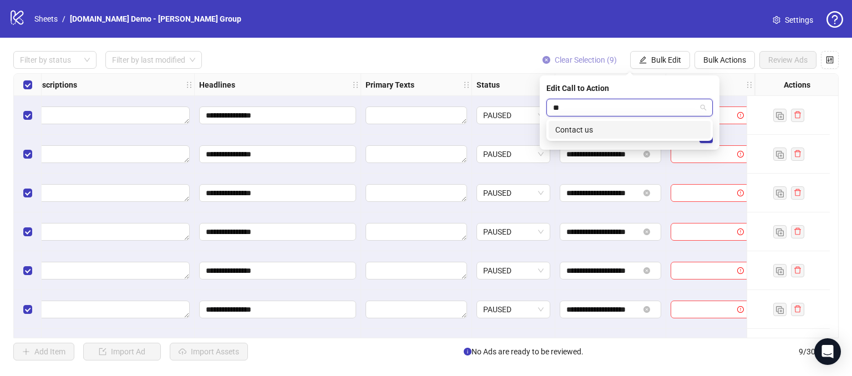
type input "*"
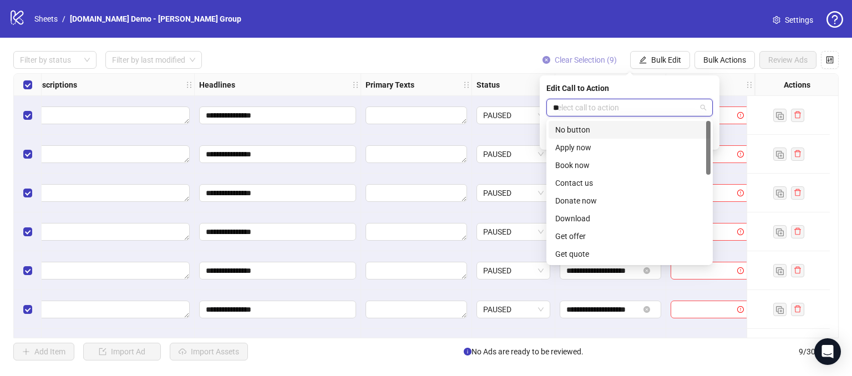
type input "***"
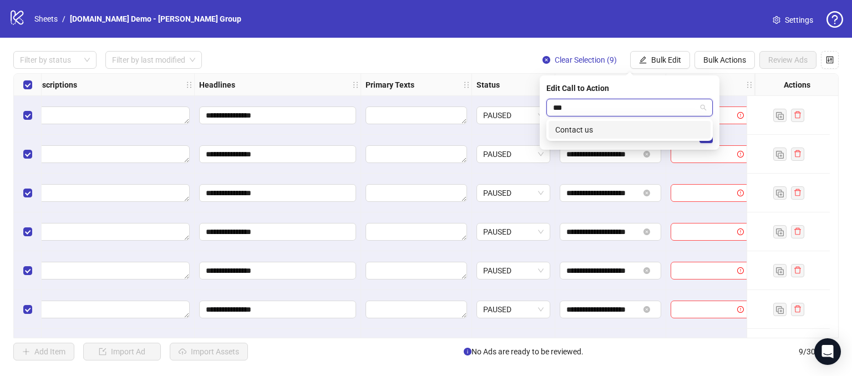
click at [594, 129] on div "Contact us" at bounding box center [629, 130] width 149 height 12
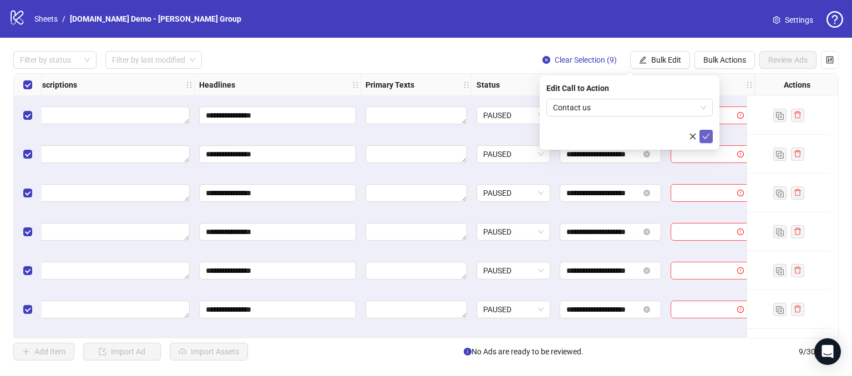
click at [705, 134] on icon "check" at bounding box center [706, 137] width 8 height 8
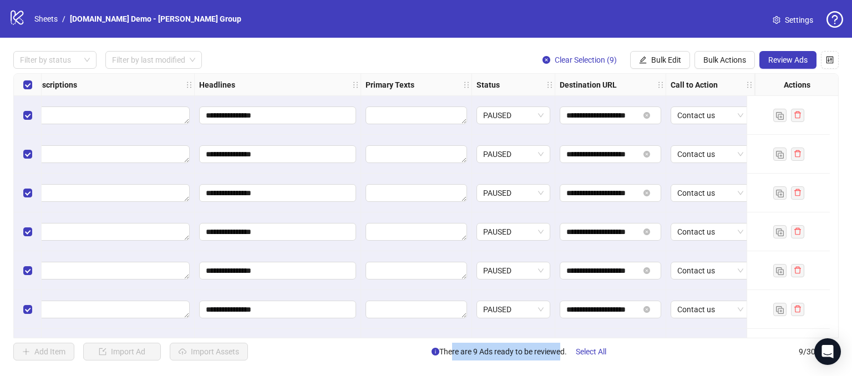
drag, startPoint x: 557, startPoint y: 351, endPoint x: 442, endPoint y: 352, distance: 115.4
click at [444, 352] on span "There are 9 Ads ready to be reviewed. Select All" at bounding box center [524, 352] width 184 height 18
click at [402, 353] on div "Add Item Import Ad Import Assets There are 9 Ads ready to be reviewed. Select A…" at bounding box center [426, 352] width 826 height 18
click at [787, 54] on button "Review Ads" at bounding box center [788, 60] width 57 height 18
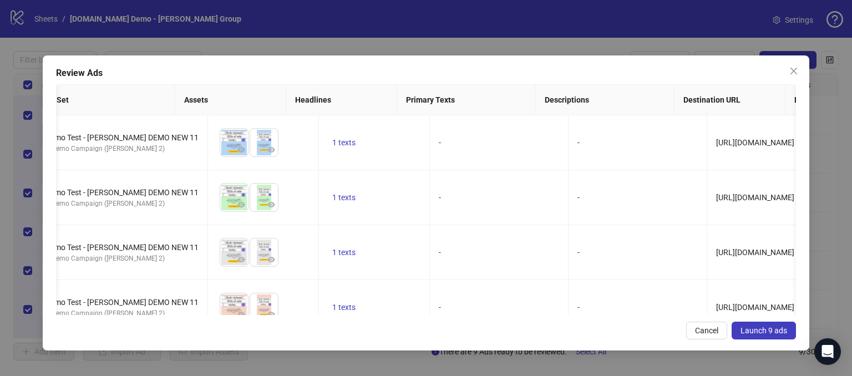
scroll to position [0, 134]
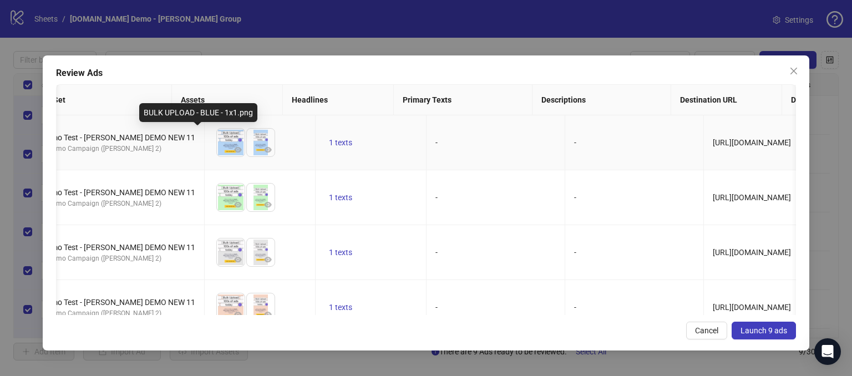
click at [217, 136] on img at bounding box center [231, 143] width 28 height 28
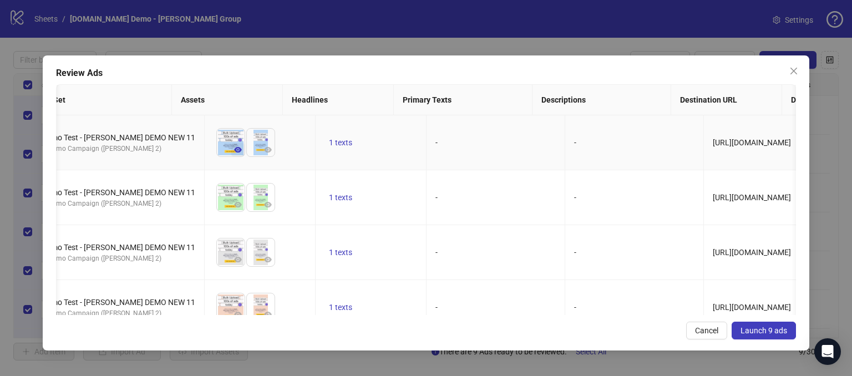
click at [234, 148] on icon "eye" at bounding box center [238, 150] width 8 height 8
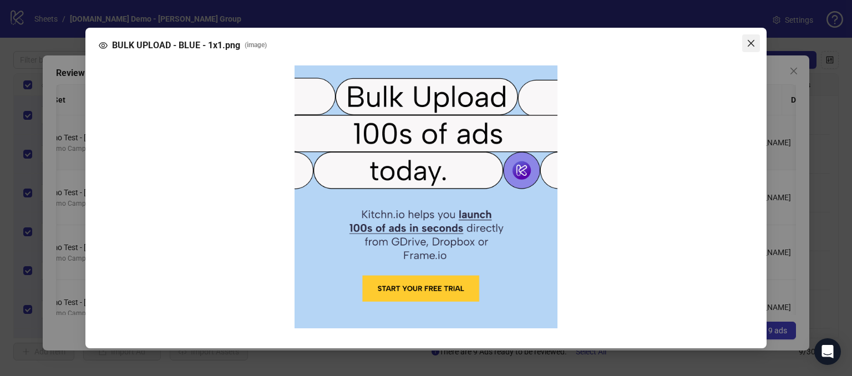
click at [746, 41] on span "Close" at bounding box center [751, 43] width 18 height 9
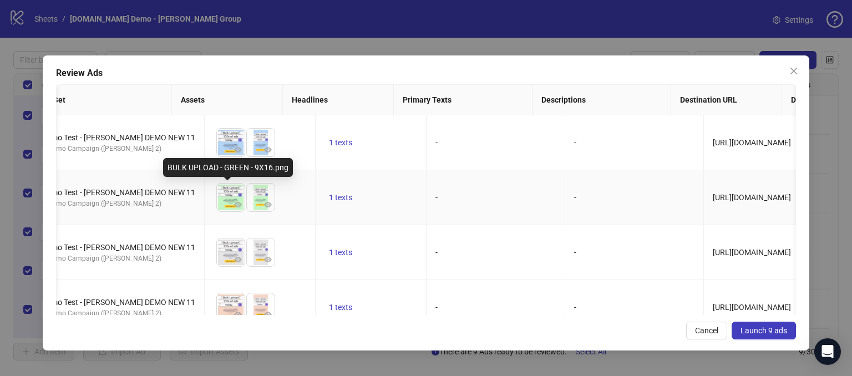
click at [247, 190] on img at bounding box center [261, 198] width 28 height 28
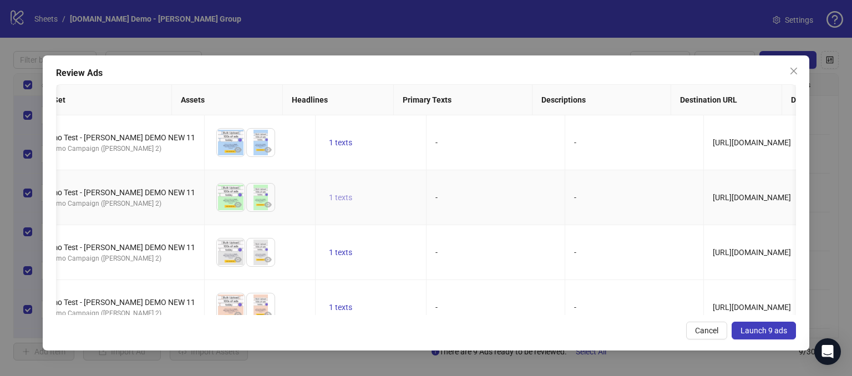
click at [329, 194] on span "1 texts" at bounding box center [340, 197] width 23 height 9
drag, startPoint x: 408, startPoint y: 212, endPoint x: 445, endPoint y: 205, distance: 37.3
click at [445, 205] on div "1 of 1" at bounding box center [420, 209] width 139 height 12
drag, startPoint x: 472, startPoint y: 131, endPoint x: 420, endPoint y: 203, distance: 88.2
click at [473, 131] on td "-" at bounding box center [496, 142] width 139 height 55
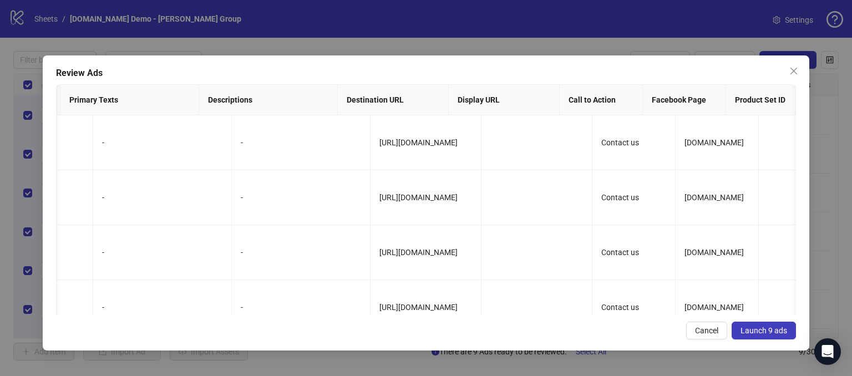
scroll to position [0, 0]
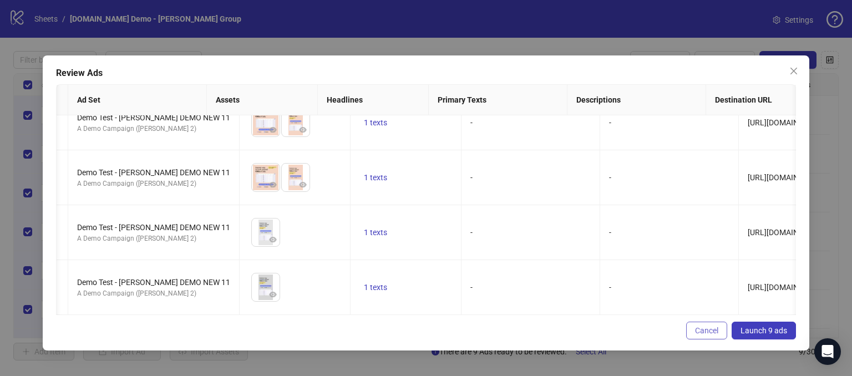
click at [697, 330] on span "Cancel" at bounding box center [706, 330] width 23 height 9
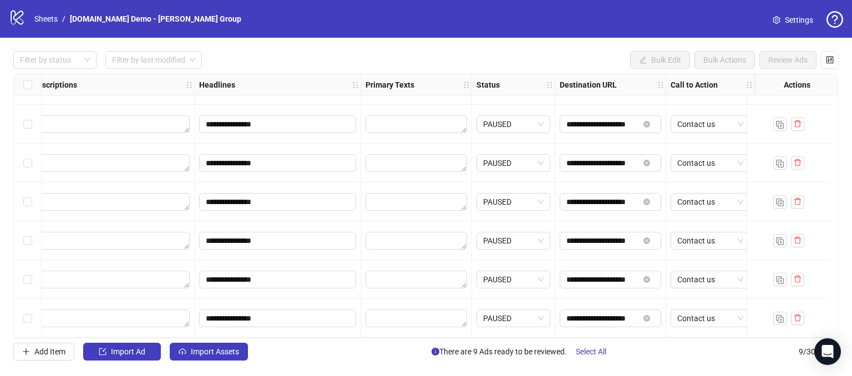
drag, startPoint x: 393, startPoint y: 338, endPoint x: 41, endPoint y: 305, distance: 353.3
click at [41, 305] on div "**********" at bounding box center [426, 205] width 826 height 265
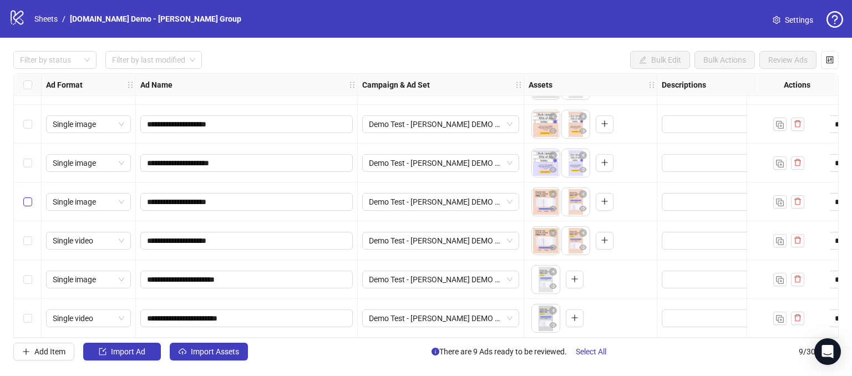
click at [24, 203] on label "Select row 6" at bounding box center [27, 202] width 9 height 12
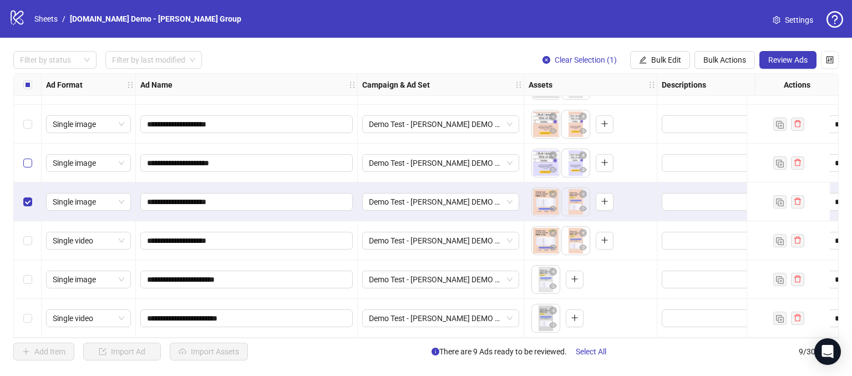
click at [23, 163] on label "Select row 5" at bounding box center [27, 163] width 9 height 12
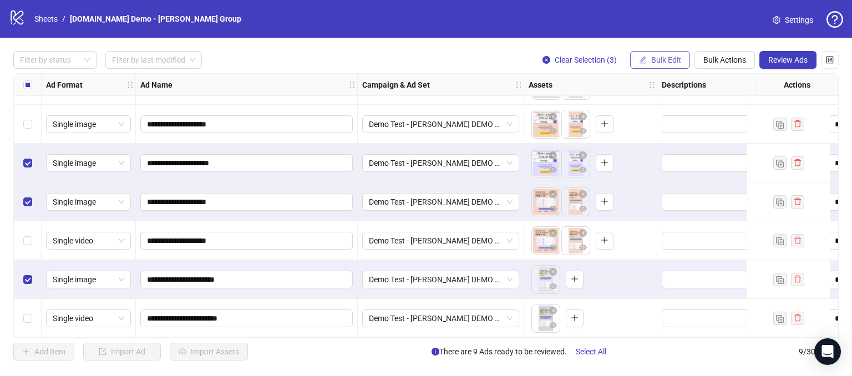
click at [674, 54] on button "Bulk Edit" at bounding box center [660, 60] width 60 height 18
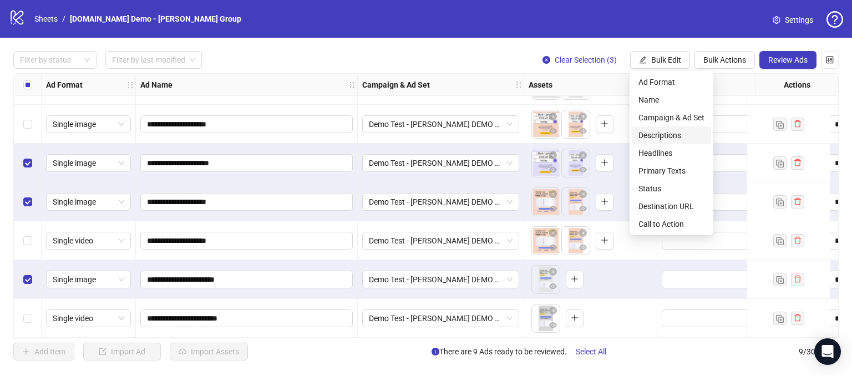
click at [664, 134] on span "Descriptions" at bounding box center [672, 135] width 66 height 12
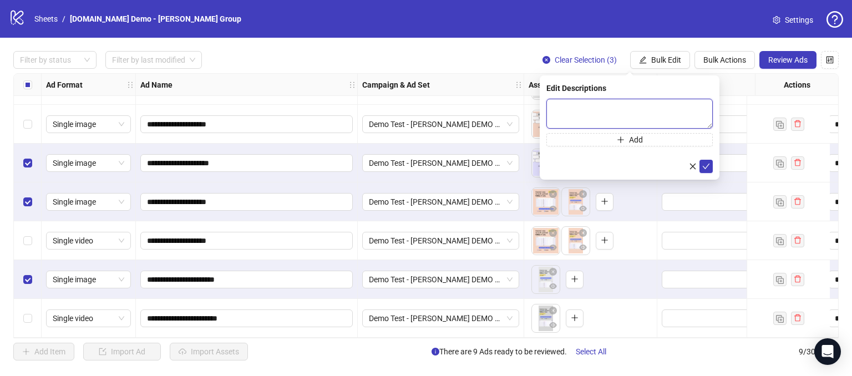
click at [566, 105] on textarea at bounding box center [629, 114] width 166 height 30
type textarea "**********"
click at [706, 164] on icon "check" at bounding box center [706, 166] width 8 height 8
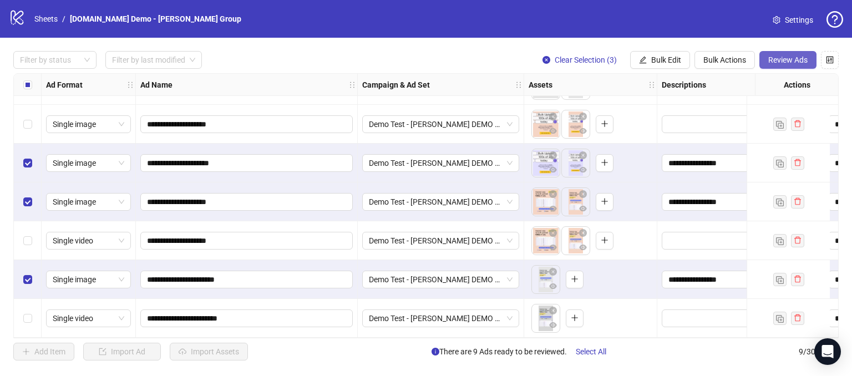
click at [781, 58] on span "Review Ads" at bounding box center [787, 59] width 39 height 9
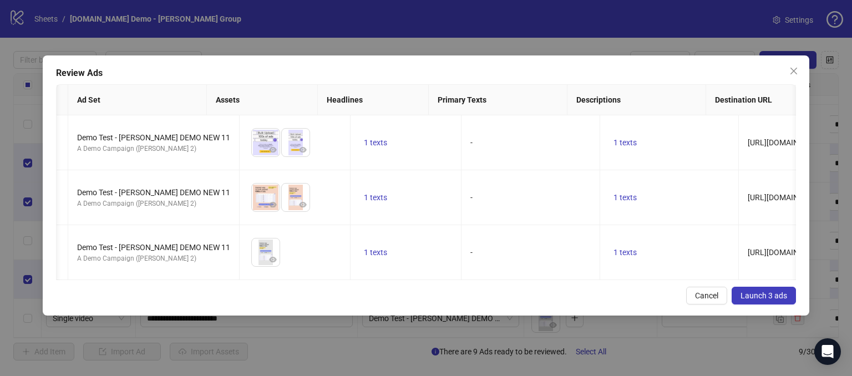
drag, startPoint x: 708, startPoint y: 306, endPoint x: 176, endPoint y: 174, distance: 548.2
click at [707, 300] on span "Cancel" at bounding box center [706, 295] width 23 height 9
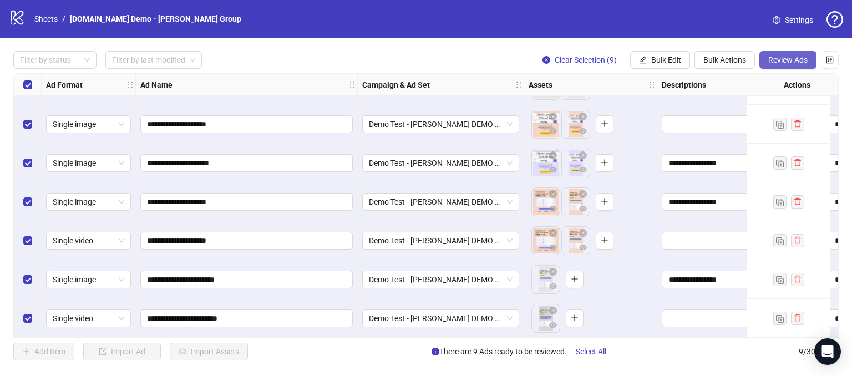
click at [773, 56] on span "Review Ads" at bounding box center [787, 59] width 39 height 9
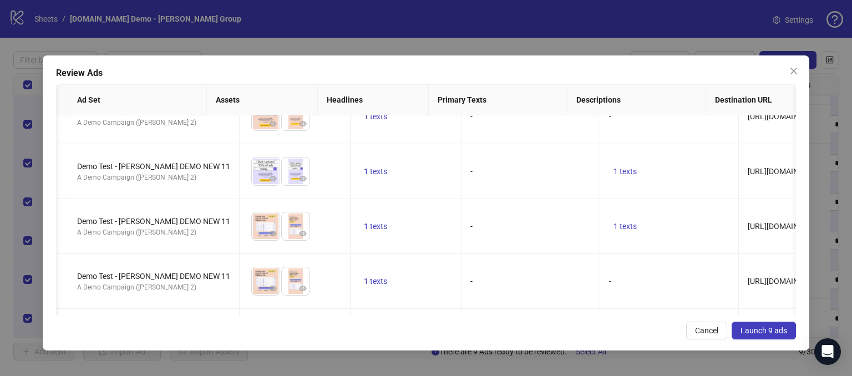
click at [706, 323] on button "Cancel" at bounding box center [706, 331] width 41 height 18
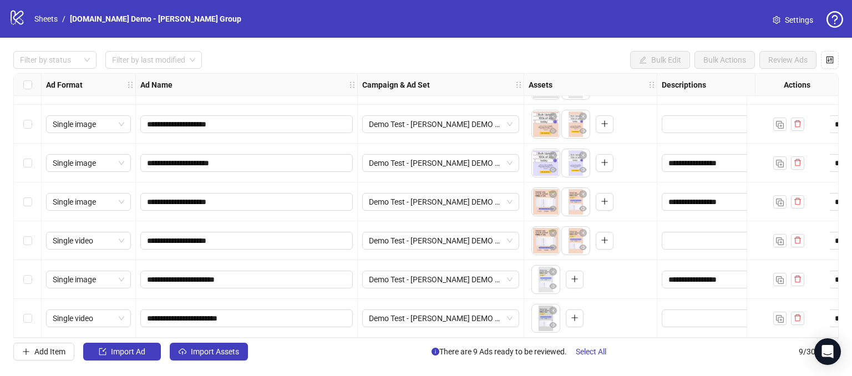
click at [22, 168] on div "Select row 5" at bounding box center [28, 163] width 28 height 39
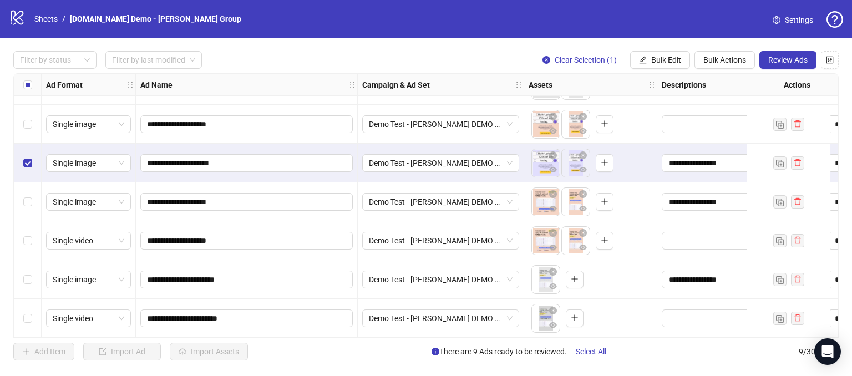
click at [28, 190] on div "Select row 6" at bounding box center [28, 202] width 28 height 39
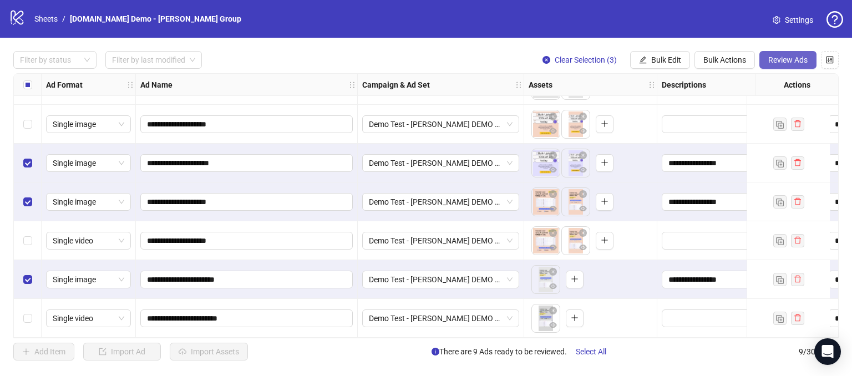
click at [787, 54] on button "Review Ads" at bounding box center [788, 60] width 57 height 18
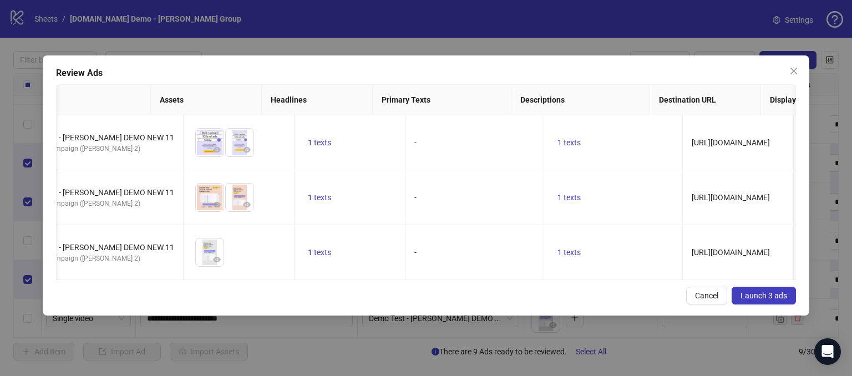
click at [752, 300] on span "Launch 3 ads" at bounding box center [764, 295] width 47 height 9
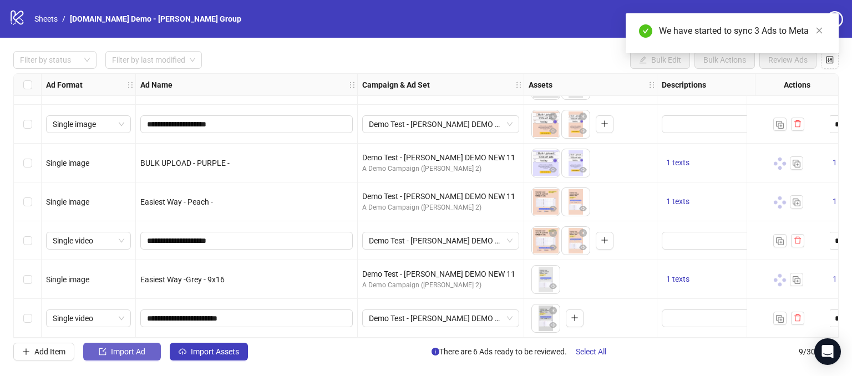
click at [119, 351] on span "Import Ad" at bounding box center [128, 351] width 34 height 9
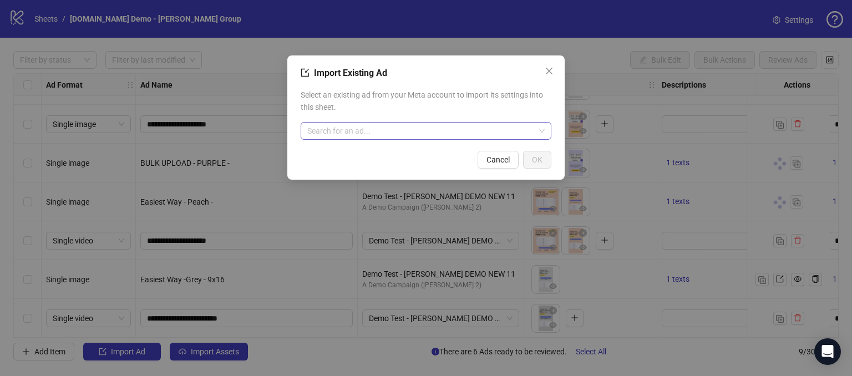
click at [366, 129] on input "search" at bounding box center [420, 131] width 227 height 17
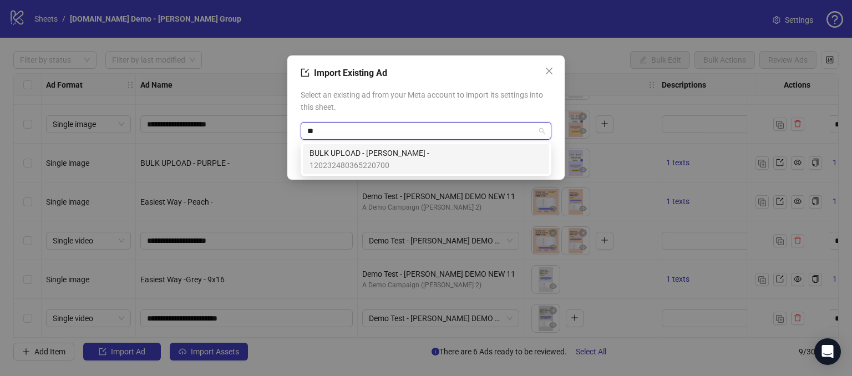
type input "*"
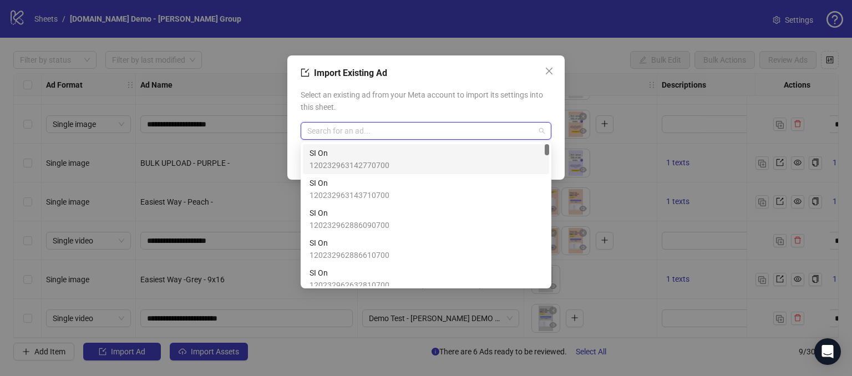
type input "*"
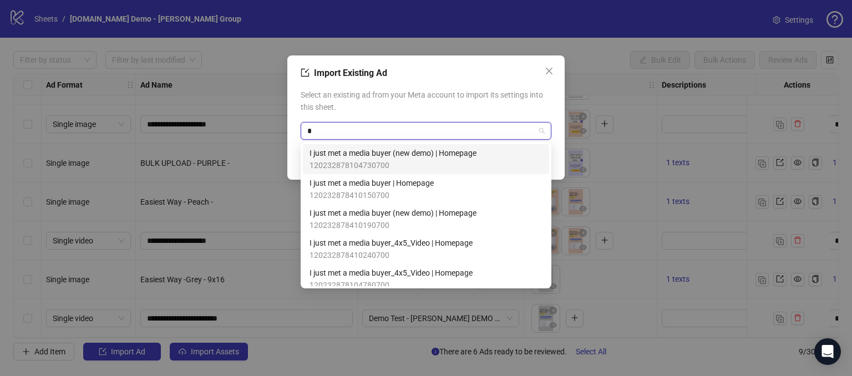
click at [350, 168] on span "120232878104730700" at bounding box center [393, 165] width 167 height 12
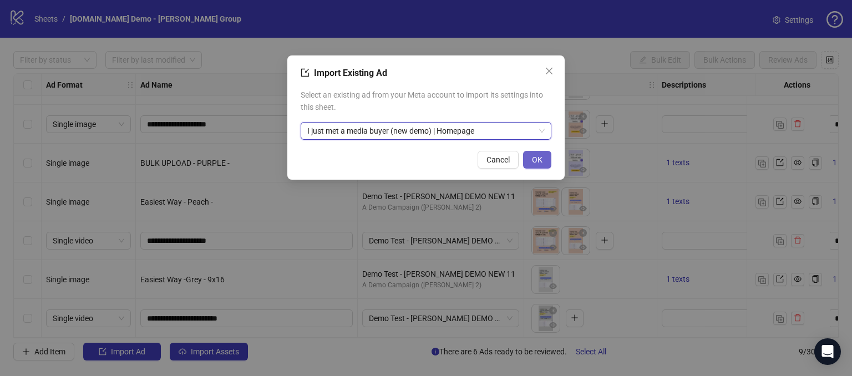
click at [530, 160] on button "OK" at bounding box center [537, 160] width 28 height 18
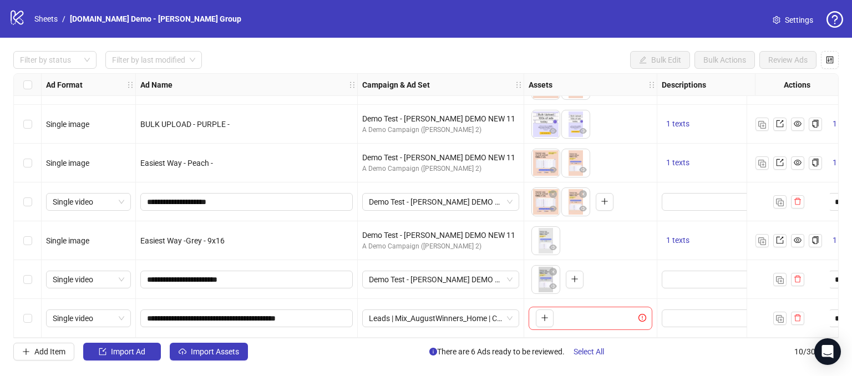
drag, startPoint x: 388, startPoint y: 338, endPoint x: 413, endPoint y: 333, distance: 24.8
click at [413, 333] on div "**********" at bounding box center [426, 205] width 826 height 265
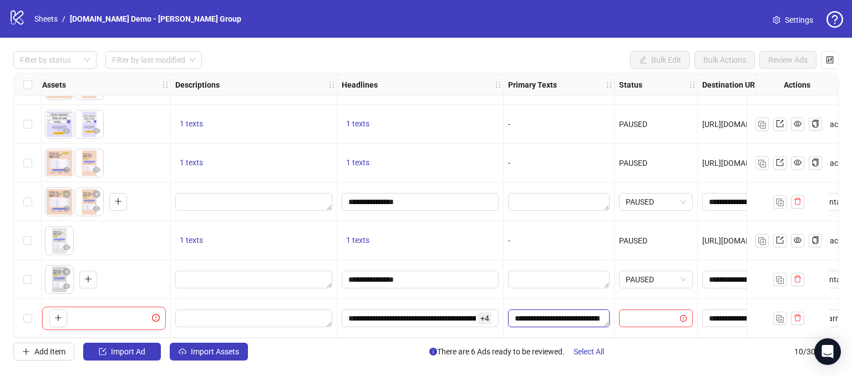
click at [559, 310] on textarea "**********" at bounding box center [559, 319] width 102 height 18
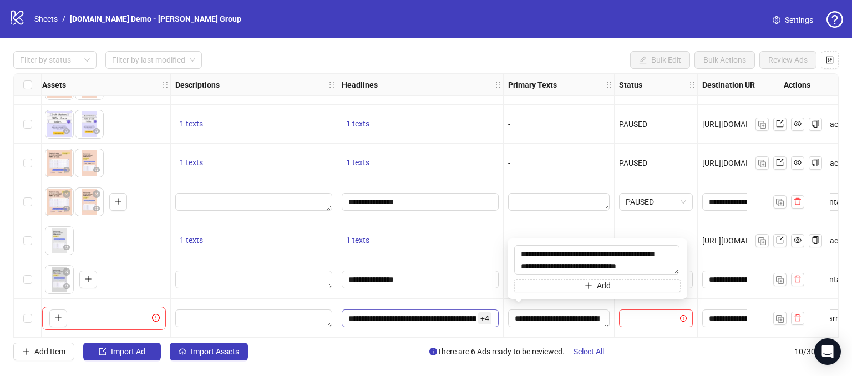
click at [393, 313] on input "**********" at bounding box center [412, 318] width 128 height 12
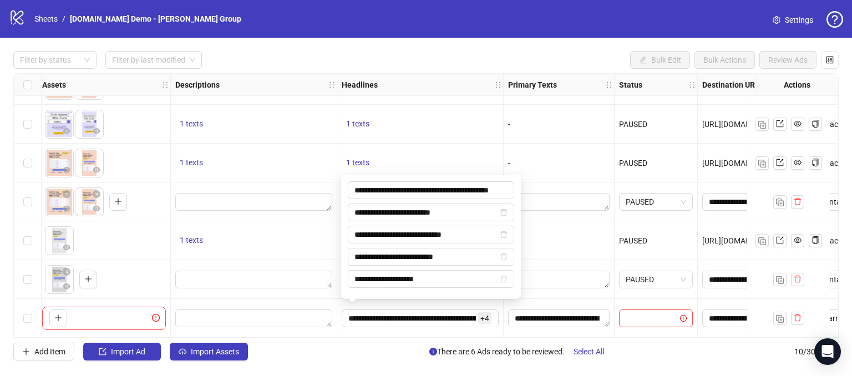
click at [356, 353] on div "Add Item Import Ad Import Assets There are 6 Ads ready to be reviewed. Select A…" at bounding box center [426, 352] width 826 height 18
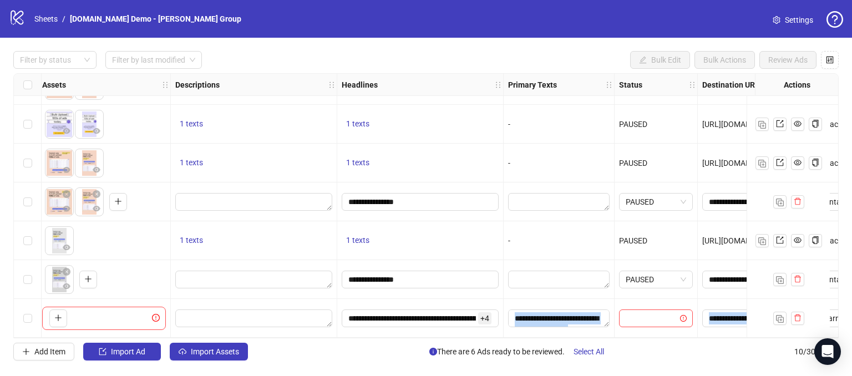
drag, startPoint x: 355, startPoint y: 333, endPoint x: 266, endPoint y: 350, distance: 90.3
click at [266, 350] on div "**********" at bounding box center [426, 206] width 852 height 336
click at [311, 353] on div "Add Item Import Ad Import Assets There are 6 Ads ready to be reviewed. Select A…" at bounding box center [426, 352] width 826 height 18
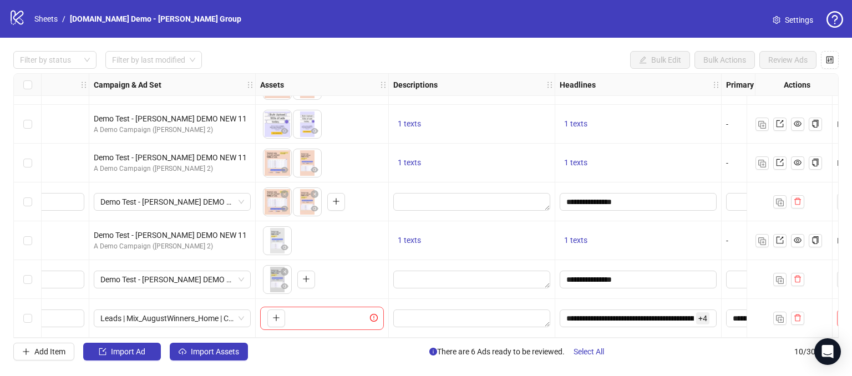
click at [373, 314] on icon "exclamation-circle" at bounding box center [374, 318] width 8 height 8
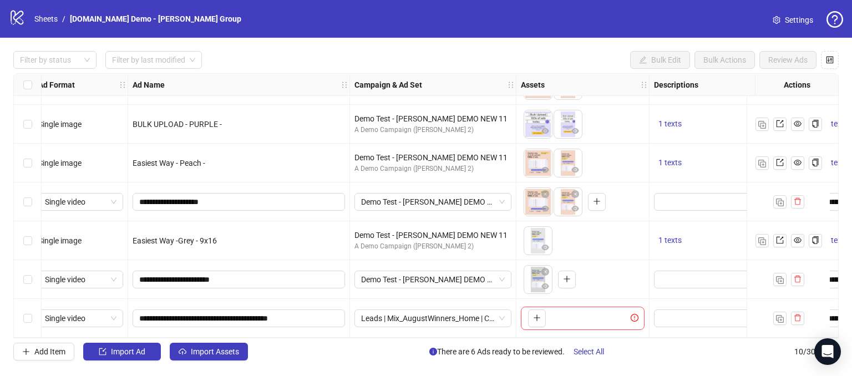
scroll to position [150, 0]
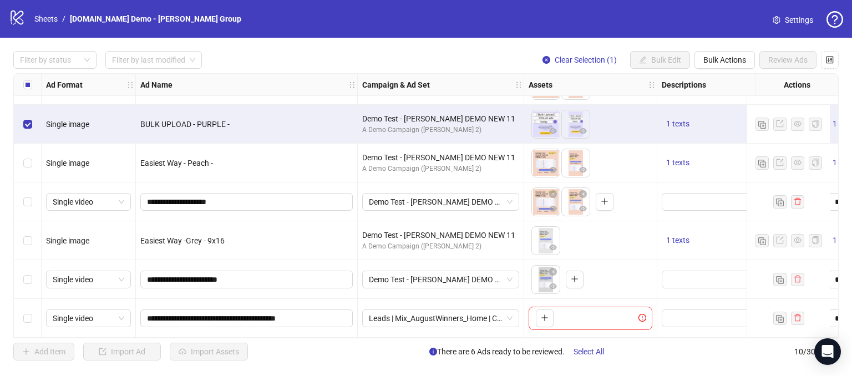
click at [25, 165] on div "Select row 6" at bounding box center [28, 163] width 28 height 39
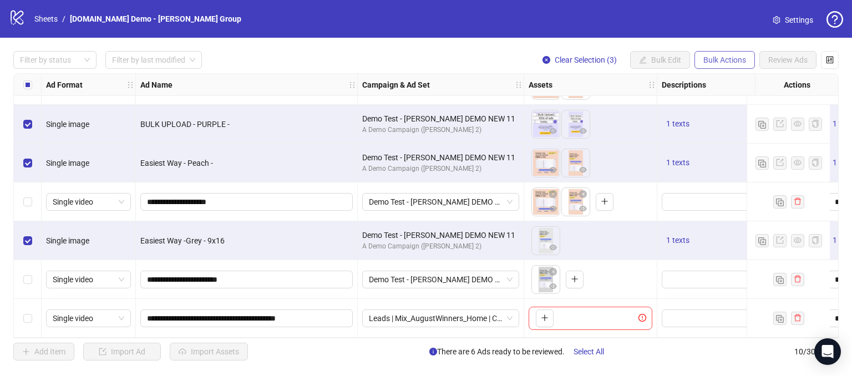
click at [715, 58] on span "Bulk Actions" at bounding box center [725, 59] width 43 height 9
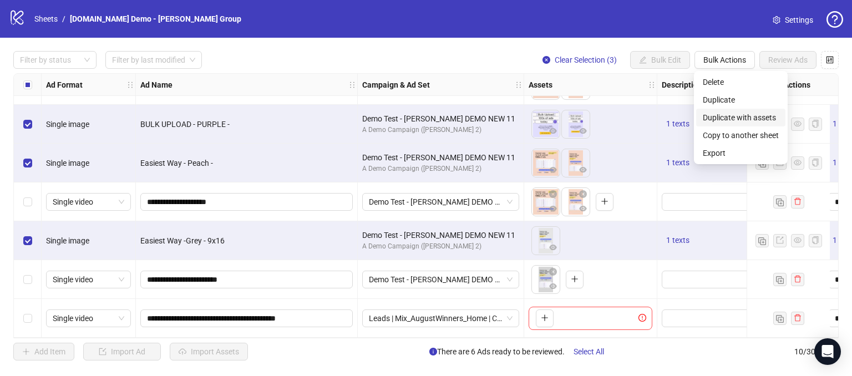
click at [717, 118] on span "Duplicate with assets" at bounding box center [741, 118] width 76 height 12
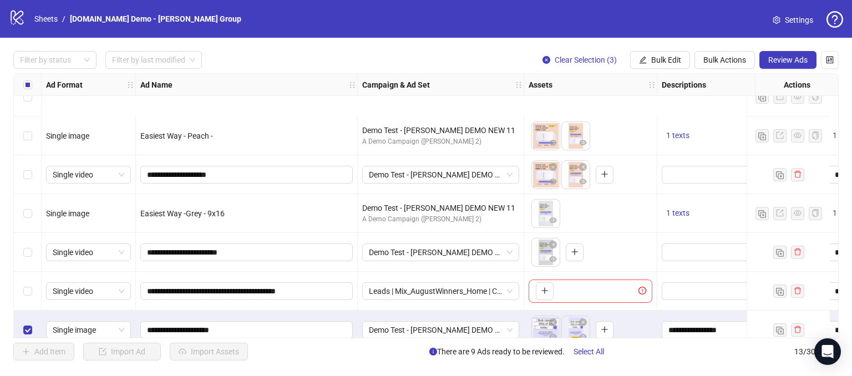
scroll to position [267, 0]
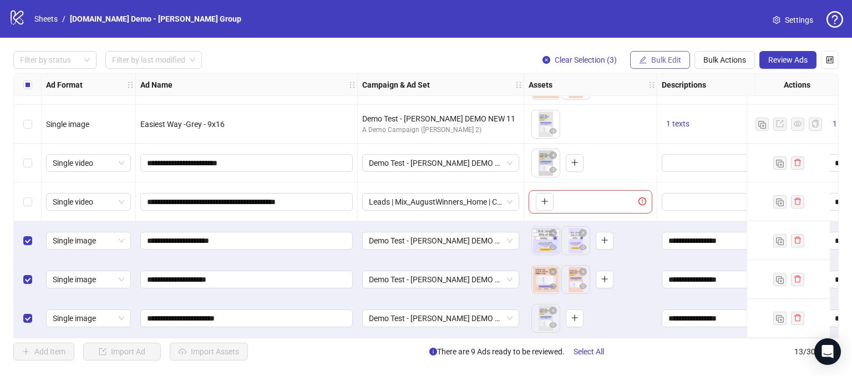
click at [672, 58] on span "Bulk Edit" at bounding box center [666, 59] width 30 height 9
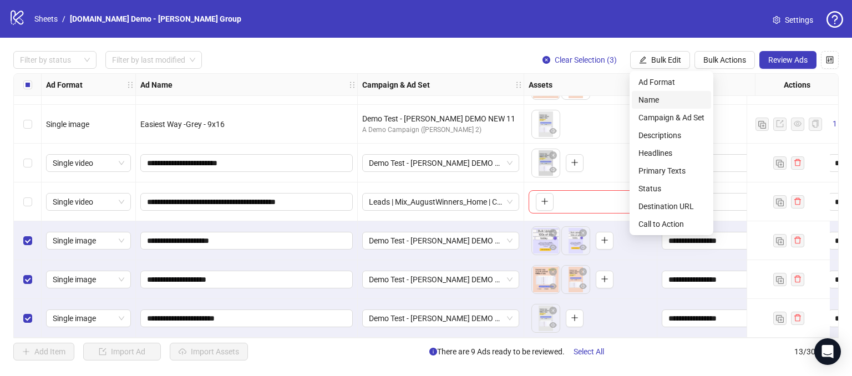
click at [664, 99] on span "Name" at bounding box center [672, 100] width 66 height 12
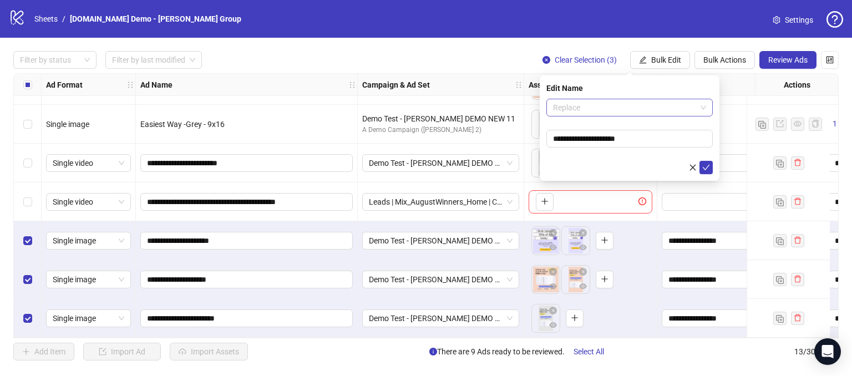
click at [575, 109] on span "Replace" at bounding box center [629, 107] width 153 height 17
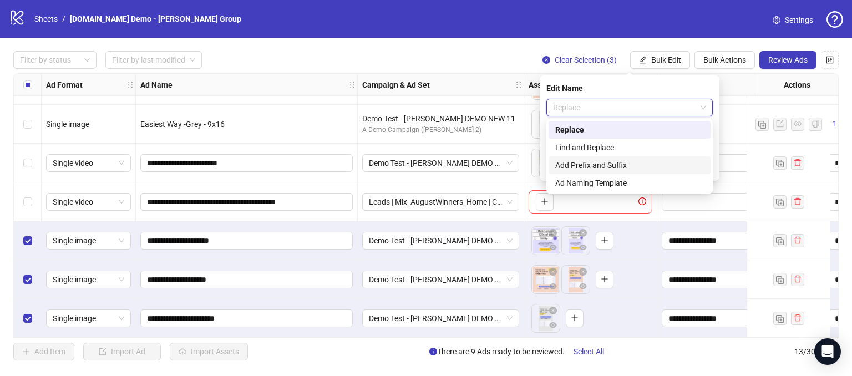
click at [564, 165] on div "Add Prefix and Suffix" at bounding box center [629, 165] width 149 height 12
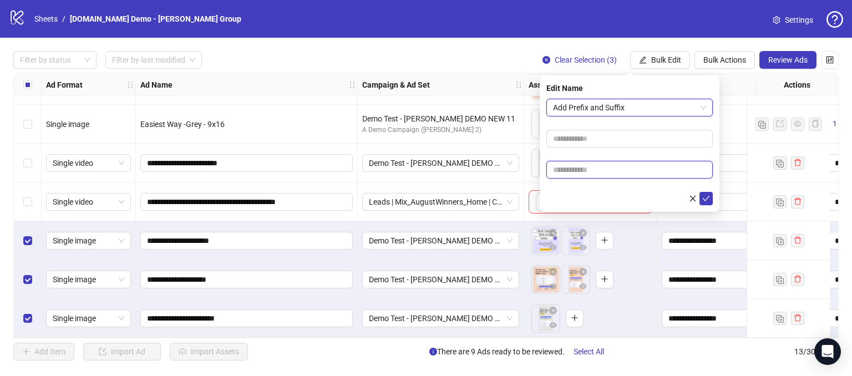
click at [563, 175] on input "text" at bounding box center [629, 170] width 166 height 18
type input "*****"
click at [702, 195] on icon "check" at bounding box center [706, 199] width 8 height 8
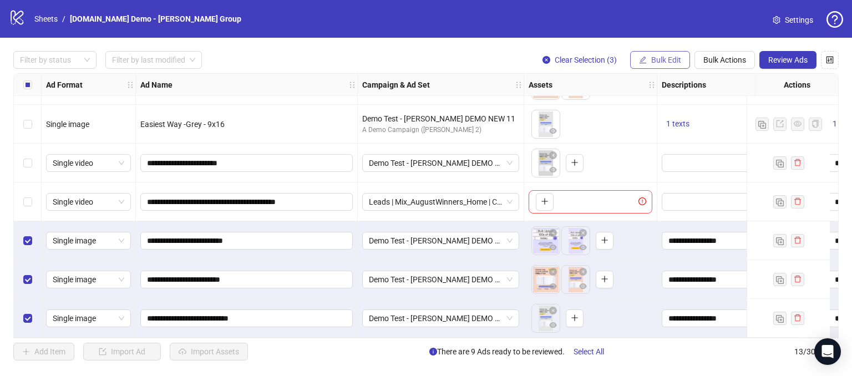
click at [675, 53] on button "Bulk Edit" at bounding box center [660, 60] width 60 height 18
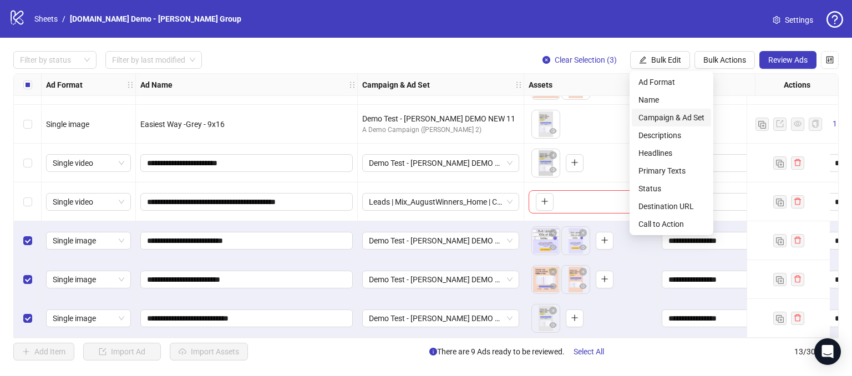
click at [679, 118] on span "Campaign & Ad Set" at bounding box center [672, 118] width 66 height 12
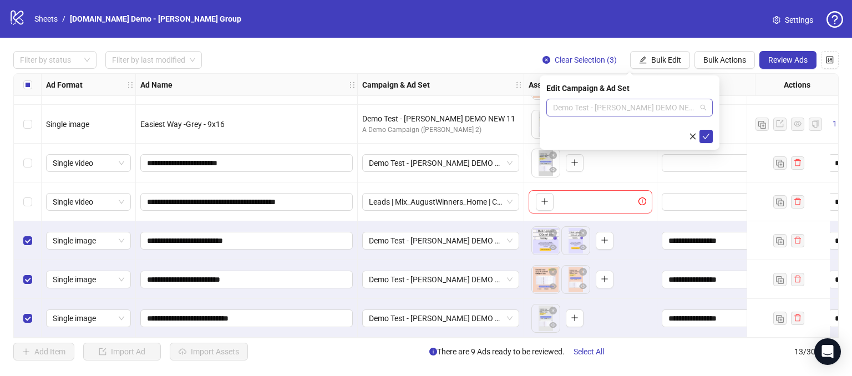
click at [677, 109] on span "Demo Test - [PERSON_NAME] DEMO NEW 11" at bounding box center [629, 107] width 153 height 17
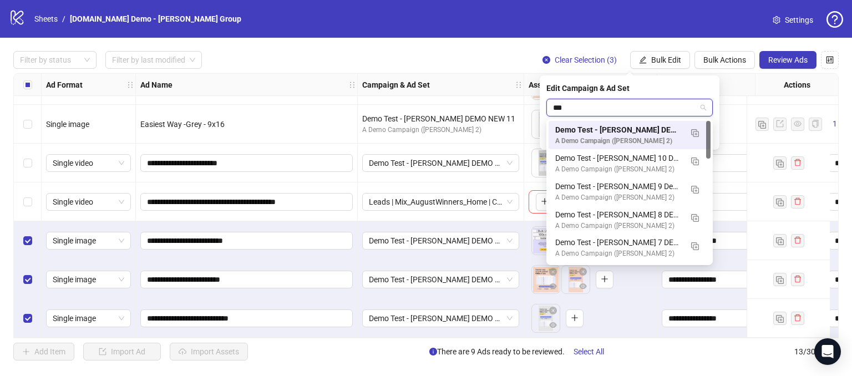
type input "****"
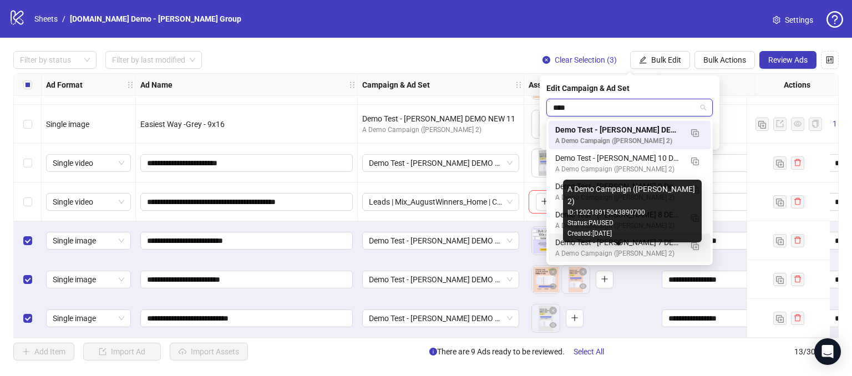
click at [604, 250] on div "A Demo Campaign ([PERSON_NAME] 2)" at bounding box center [618, 254] width 126 height 11
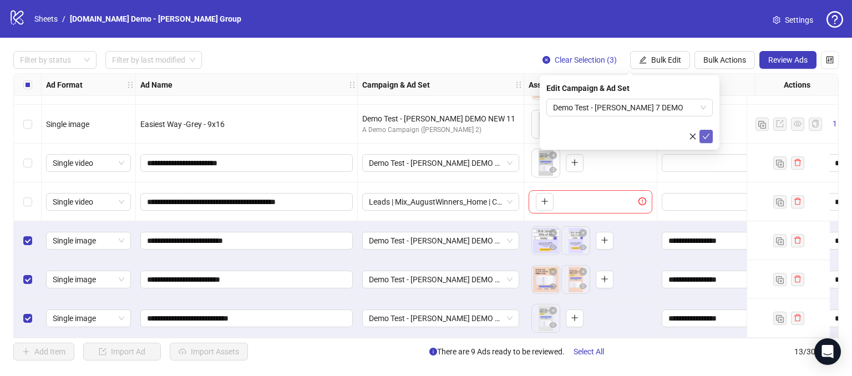
click at [704, 138] on icon "check" at bounding box center [706, 137] width 8 height 8
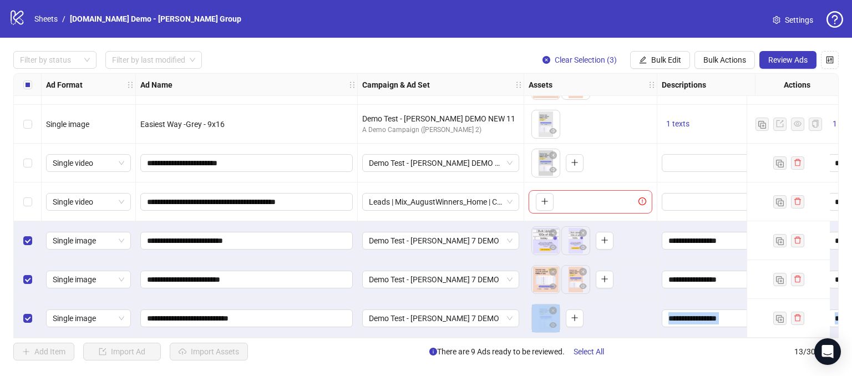
drag, startPoint x: 411, startPoint y: 333, endPoint x: 466, endPoint y: 336, distance: 55.6
click at [466, 336] on div "**********" at bounding box center [426, 205] width 826 height 265
drag, startPoint x: 392, startPoint y: 353, endPoint x: 390, endPoint y: 336, distance: 17.3
click at [392, 352] on div "Add Item Import Ad Import Assets There are 9 Ads ready to be reviewed. Select A…" at bounding box center [426, 352] width 826 height 18
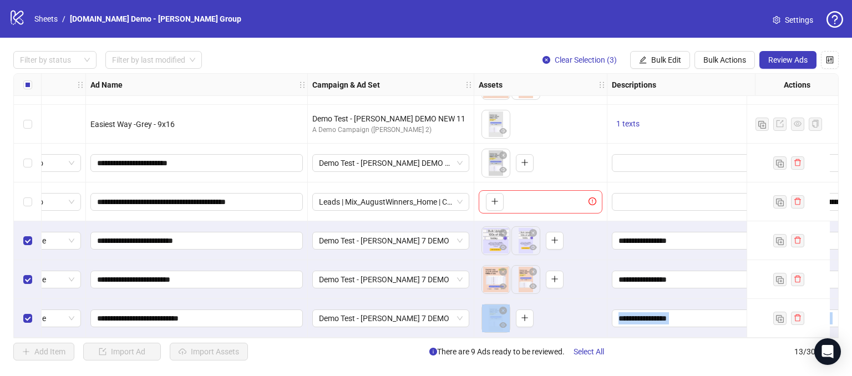
scroll to position [267, 105]
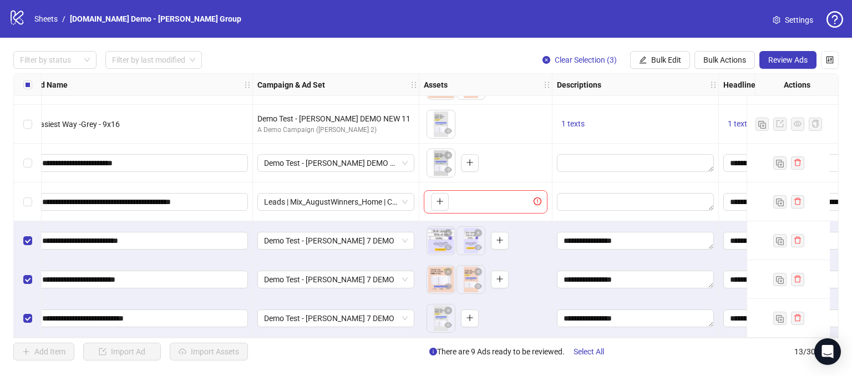
click at [650, 358] on div "Add Item Import Ad Import Assets There are 9 Ads ready to be reviewed. Select A…" at bounding box center [426, 352] width 826 height 18
drag, startPoint x: 388, startPoint y: 338, endPoint x: 441, endPoint y: 335, distance: 52.8
click at [441, 335] on div "**********" at bounding box center [426, 205] width 826 height 265
drag, startPoint x: 427, startPoint y: 333, endPoint x: 494, endPoint y: 335, distance: 67.2
click at [494, 335] on div "**********" at bounding box center [426, 205] width 826 height 265
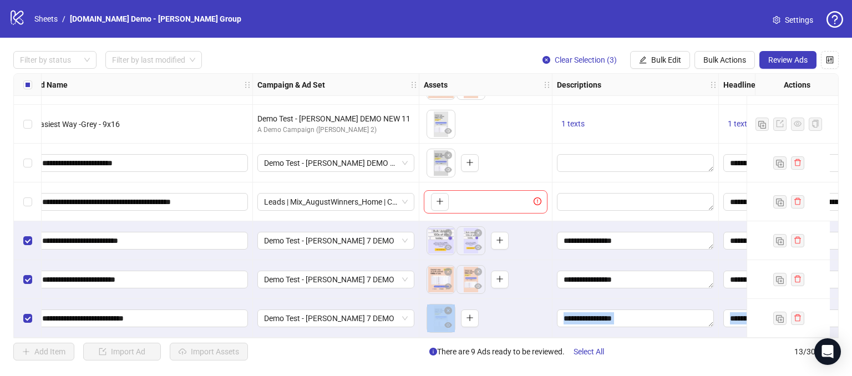
click at [350, 371] on div "**********" at bounding box center [426, 206] width 852 height 336
click at [638, 338] on div "**********" at bounding box center [426, 206] width 852 height 336
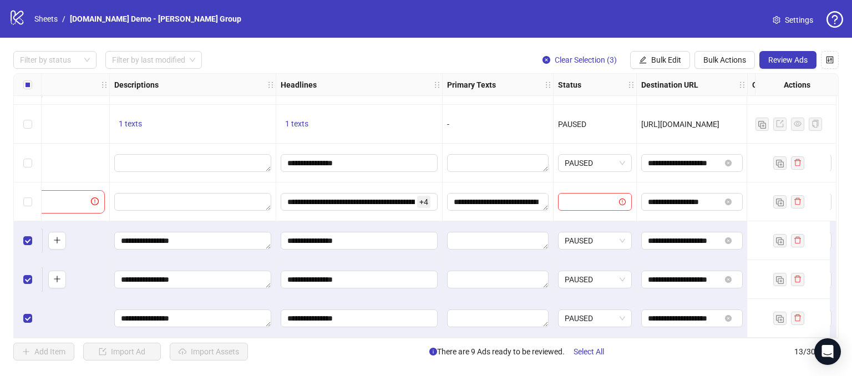
scroll to position [267, 617]
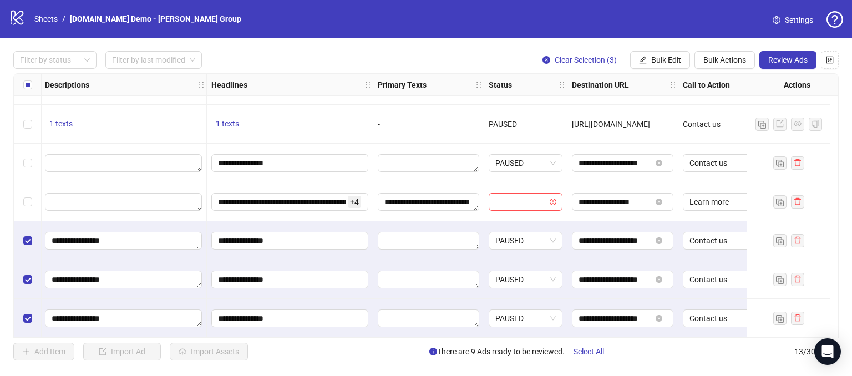
click at [787, 60] on span "Review Ads" at bounding box center [787, 59] width 39 height 9
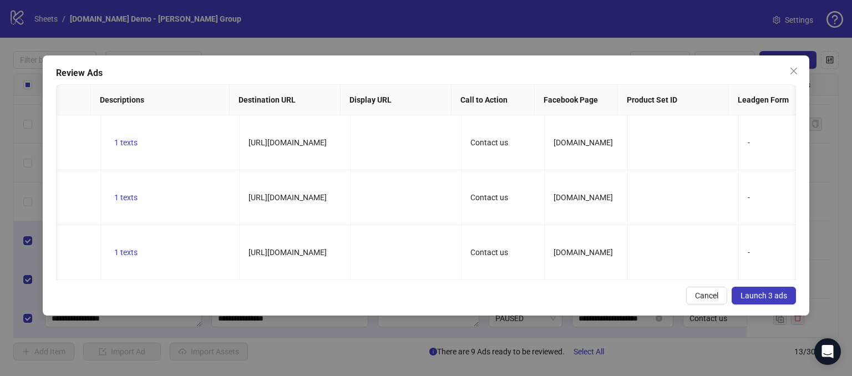
scroll to position [0, 621]
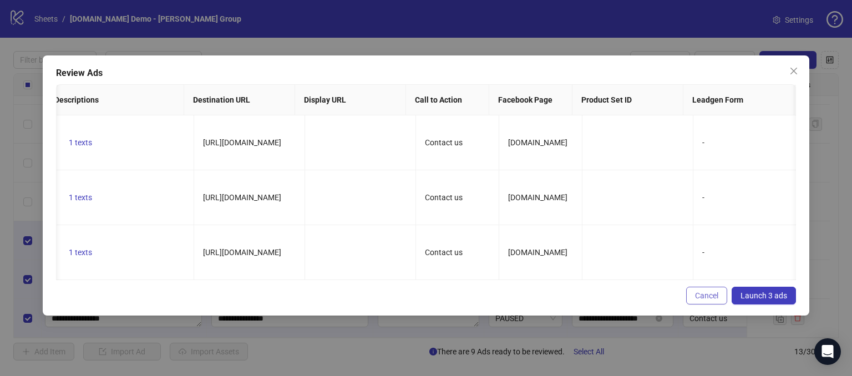
click at [702, 300] on span "Cancel" at bounding box center [706, 295] width 23 height 9
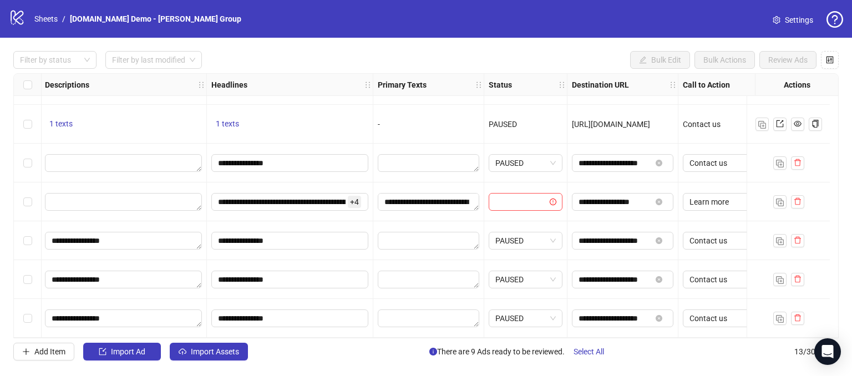
click at [333, 370] on div "**********" at bounding box center [426, 206] width 852 height 336
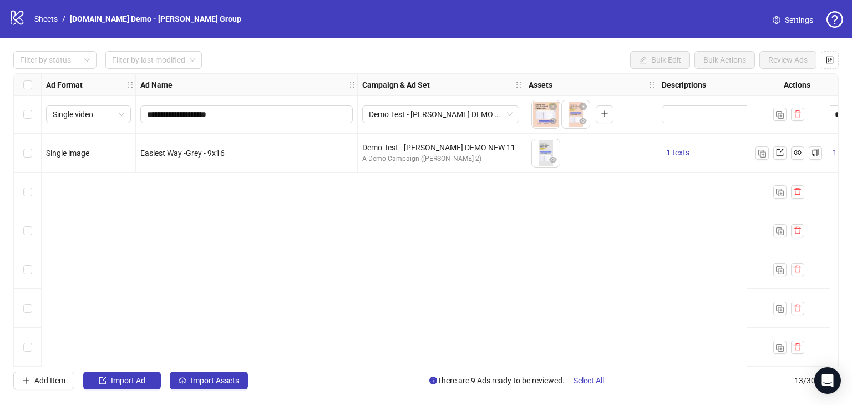
scroll to position [0, 0]
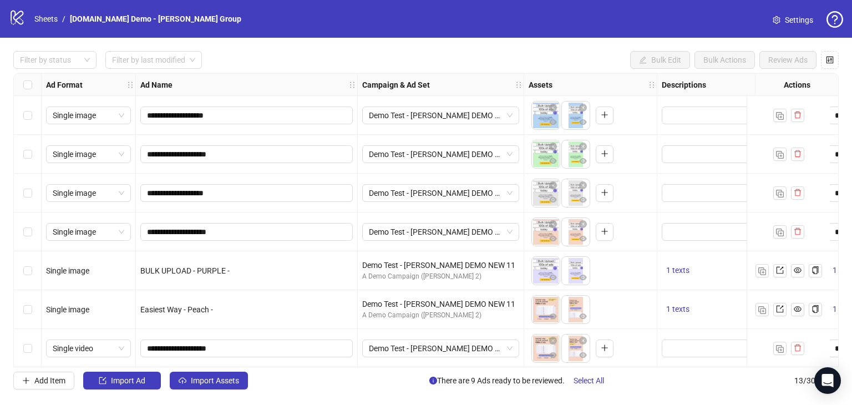
click at [208, 76] on div "Ad Name" at bounding box center [247, 85] width 222 height 22
click at [222, 78] on div "Ad Name" at bounding box center [247, 85] width 222 height 22
click at [235, 89] on div "Ad Name" at bounding box center [247, 85] width 222 height 22
click at [51, 16] on link "Sheets" at bounding box center [46, 19] width 28 height 12
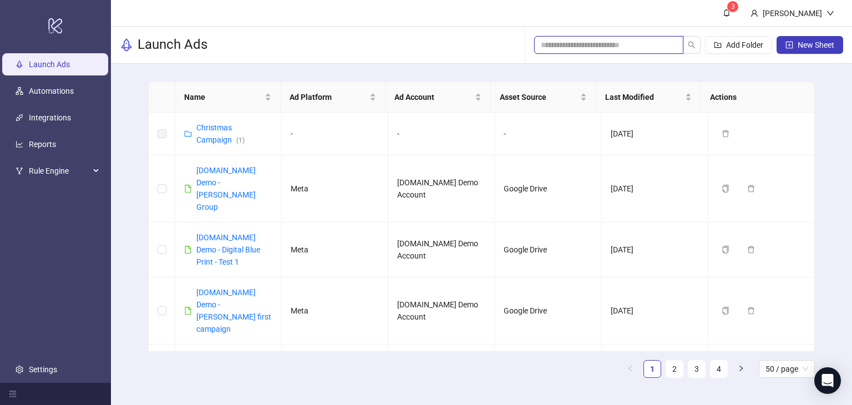
click at [585, 45] on input "search" at bounding box center [604, 45] width 127 height 12
click at [218, 172] on link "[DOMAIN_NAME] Demo - [PERSON_NAME] Group" at bounding box center [225, 188] width 59 height 45
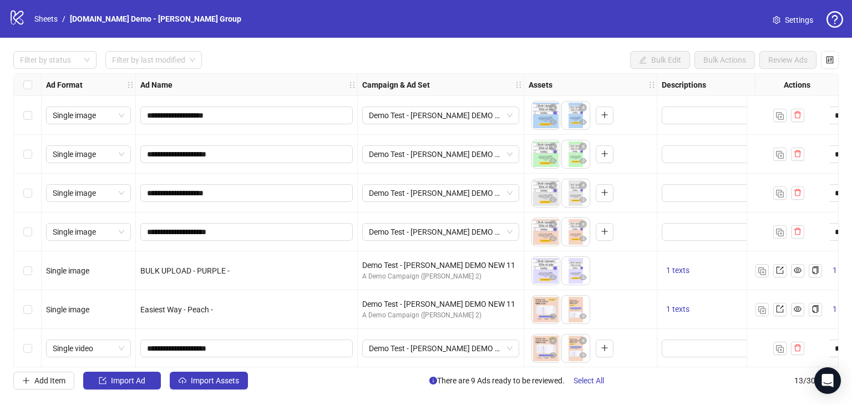
click at [47, 27] on div "logo/logo-mobile Sheets / [DOMAIN_NAME] Demo - [PERSON_NAME] Group" at bounding box center [127, 19] width 237 height 20
click at [42, 25] on div "logo/logo-mobile Sheets / [DOMAIN_NAME] Demo - [PERSON_NAME] Group" at bounding box center [127, 19] width 237 height 20
click at [39, 17] on link "Sheets" at bounding box center [46, 19] width 28 height 12
